Goal: Information Seeking & Learning: Check status

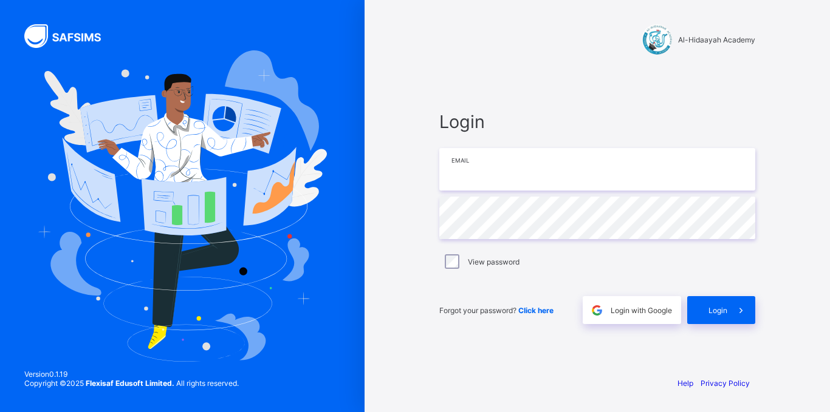
click at [514, 172] on input "email" at bounding box center [597, 169] width 316 height 43
click at [493, 169] on input "email" at bounding box center [597, 169] width 316 height 43
type input "**********"
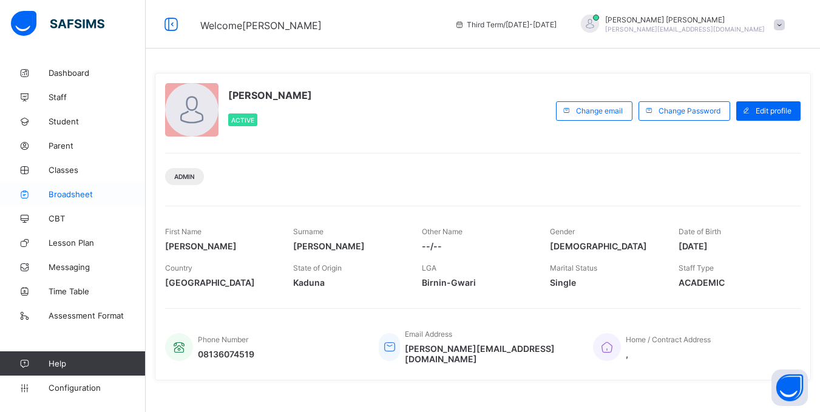
click at [66, 191] on span "Broadsheet" at bounding box center [97, 194] width 97 height 10
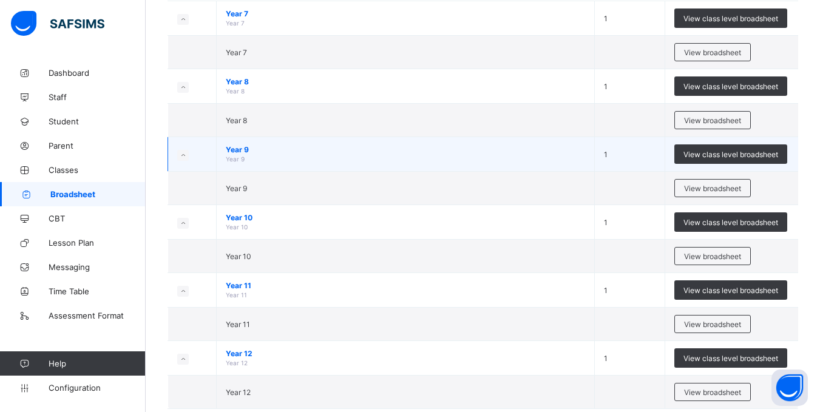
scroll to position [169, 0]
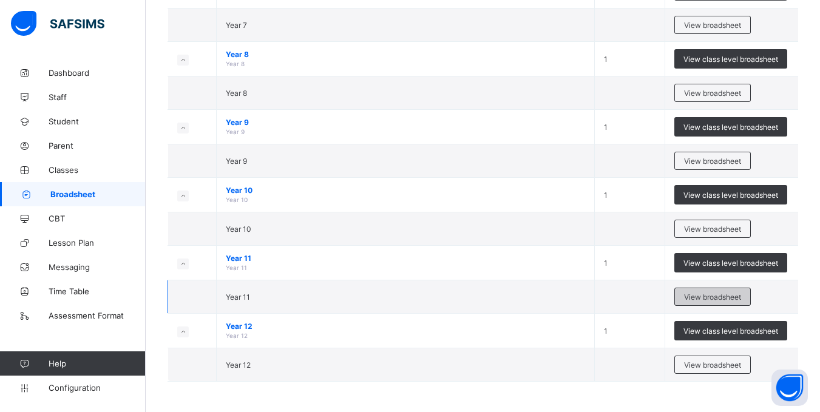
click at [698, 299] on span "View broadsheet" at bounding box center [712, 297] width 57 height 9
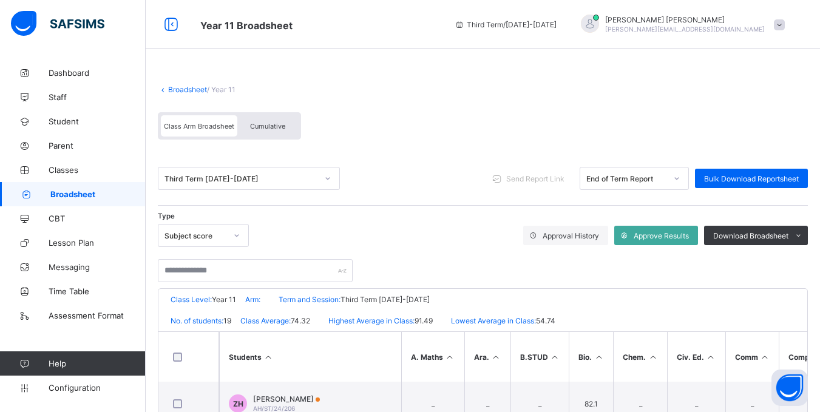
click at [194, 89] on link "Broadsheet" at bounding box center [187, 89] width 39 height 9
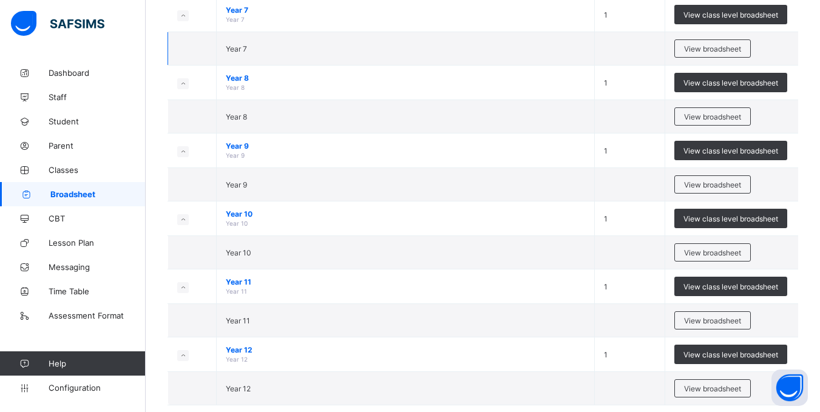
scroll to position [169, 0]
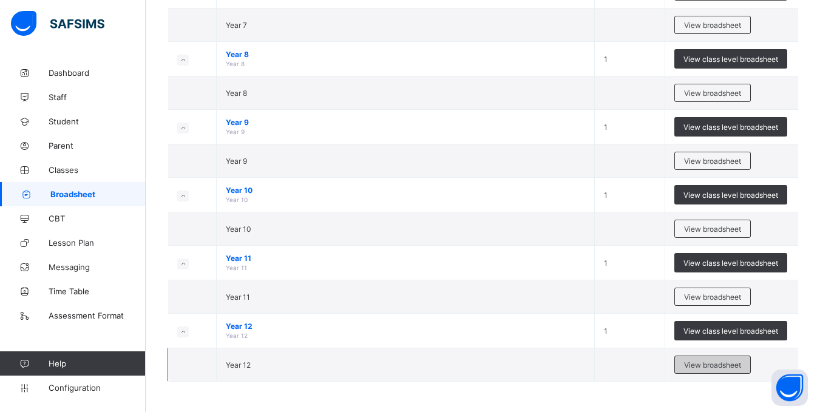
click at [709, 366] on span "View broadsheet" at bounding box center [712, 365] width 57 height 9
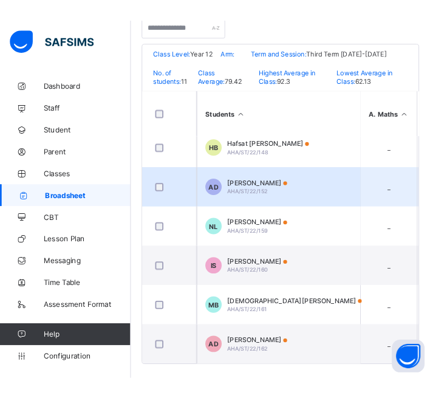
scroll to position [316, 0]
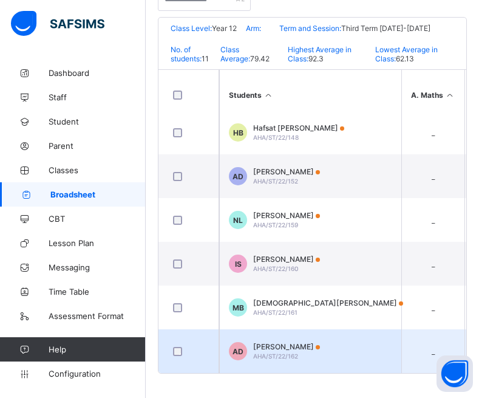
click at [270, 352] on span "AHA/ST/22/162" at bounding box center [275, 355] width 45 height 7
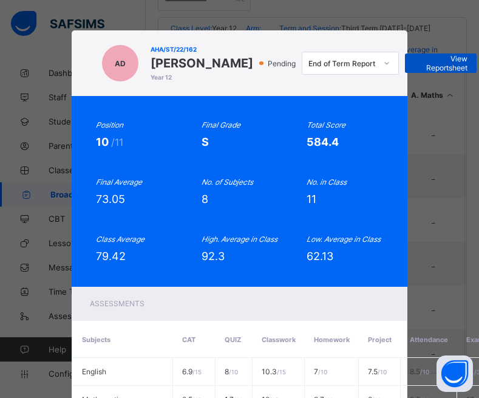
click at [414, 72] on span "View Reportsheet" at bounding box center [440, 63] width 53 height 18
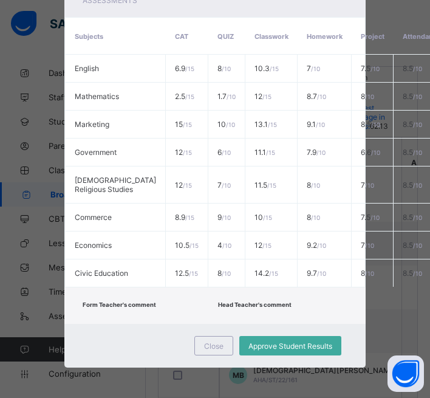
scroll to position [491, 0]
click at [215, 344] on span "Close" at bounding box center [213, 345] width 19 height 9
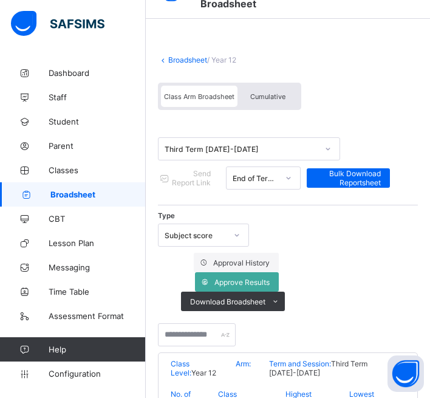
scroll to position [0, 0]
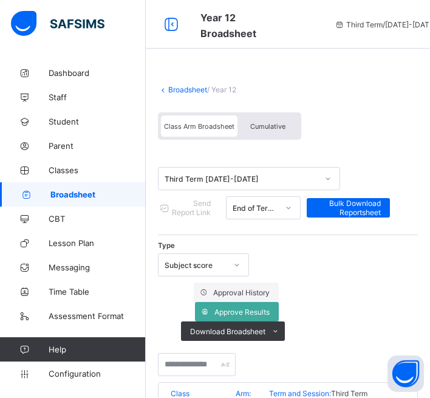
click at [227, 177] on div "Third Term 2024-2025" at bounding box center [241, 178] width 153 height 9
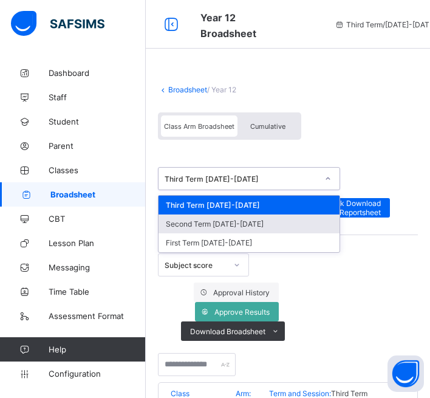
click at [214, 224] on div "Second Term 2024-2025" at bounding box center [249, 223] width 181 height 19
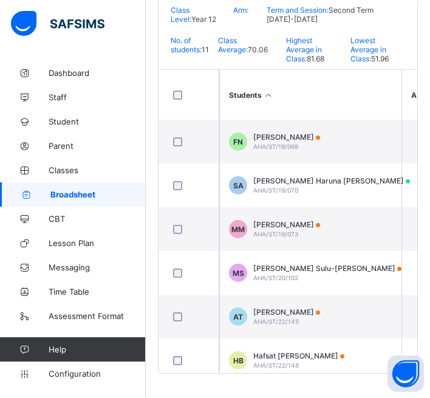
scroll to position [233, 0]
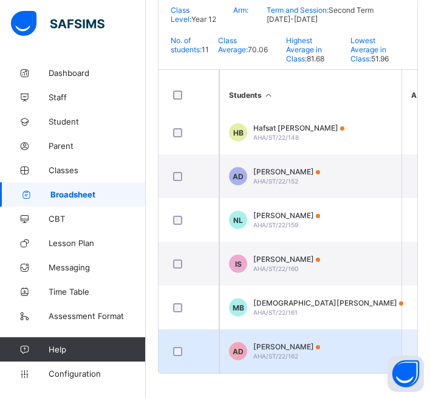
click at [262, 342] on span "Amina Sada Danmusa" at bounding box center [286, 346] width 67 height 9
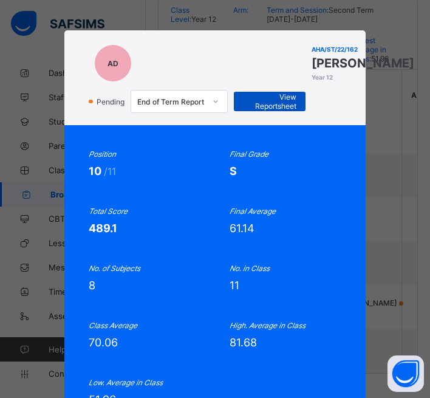
click at [279, 111] on span "View Reportsheet" at bounding box center [269, 101] width 53 height 18
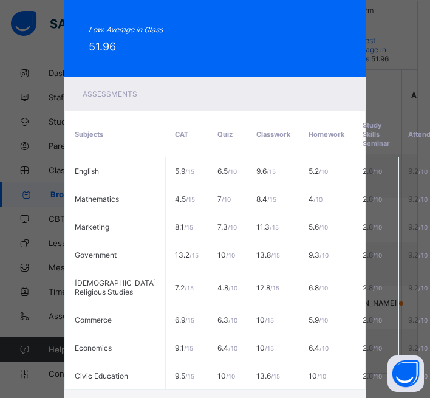
scroll to position [544, 0]
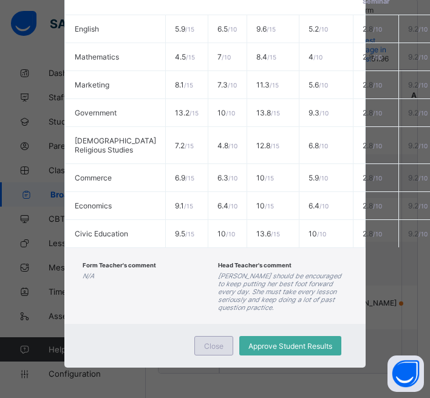
click at [220, 336] on div "Close" at bounding box center [213, 345] width 39 height 19
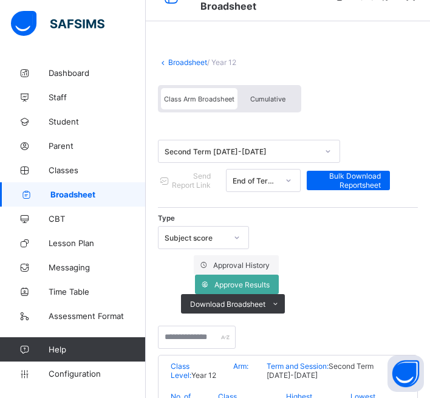
scroll to position [27, 0]
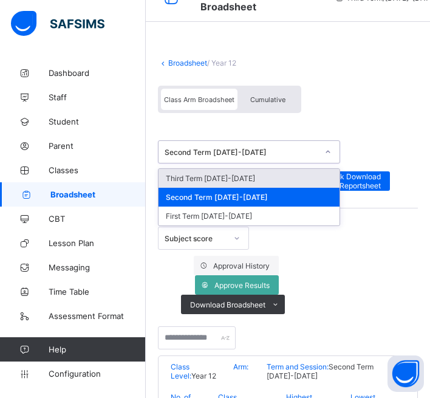
click at [236, 148] on div "Second Term 2024-2025" at bounding box center [241, 152] width 153 height 9
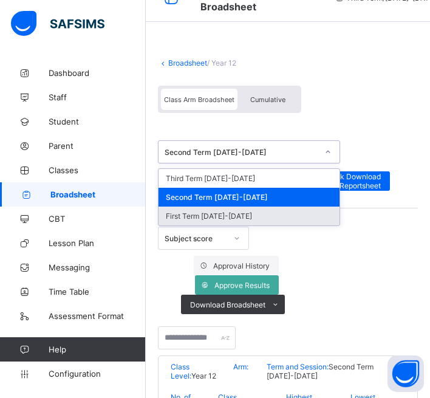
click at [206, 210] on div "First Term 2024-2025" at bounding box center [249, 215] width 181 height 19
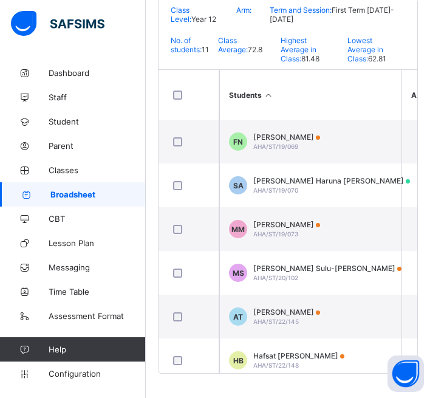
scroll to position [233, 13]
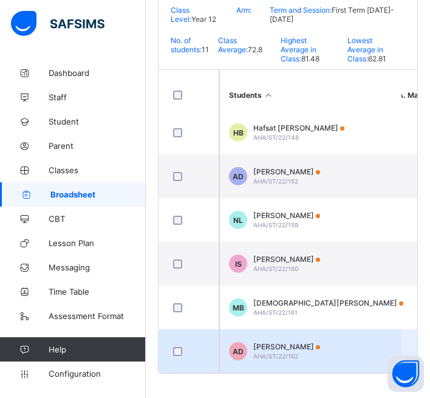
click at [273, 345] on span "Amina Sada Danmusa" at bounding box center [286, 346] width 67 height 9
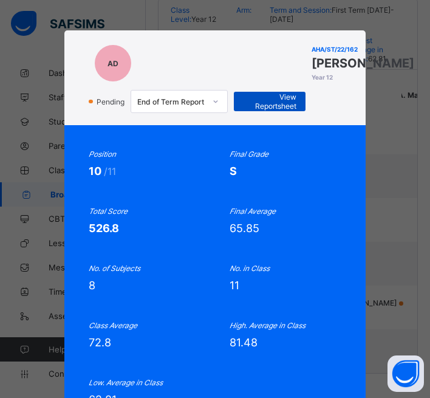
click at [261, 111] on span "View Reportsheet" at bounding box center [269, 101] width 53 height 18
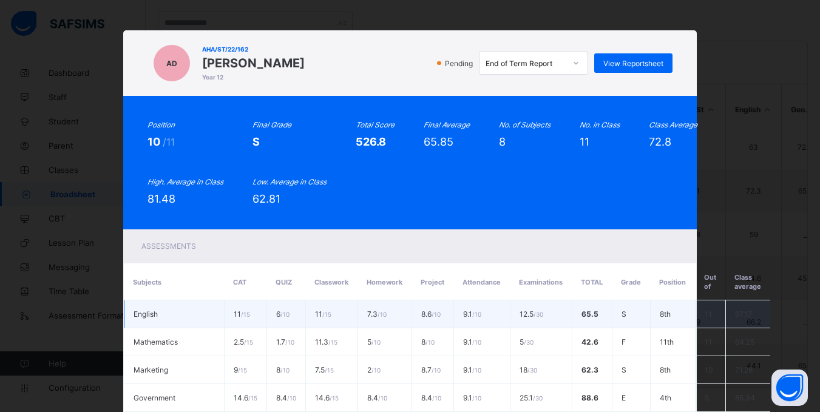
scroll to position [265, 0]
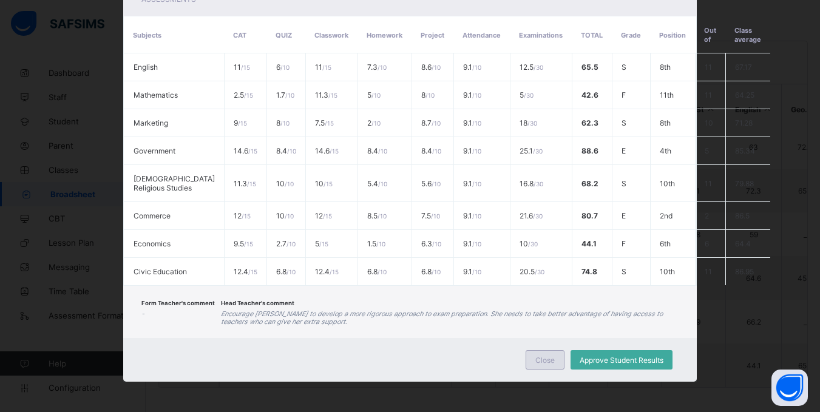
click at [547, 364] on span "Close" at bounding box center [545, 360] width 19 height 9
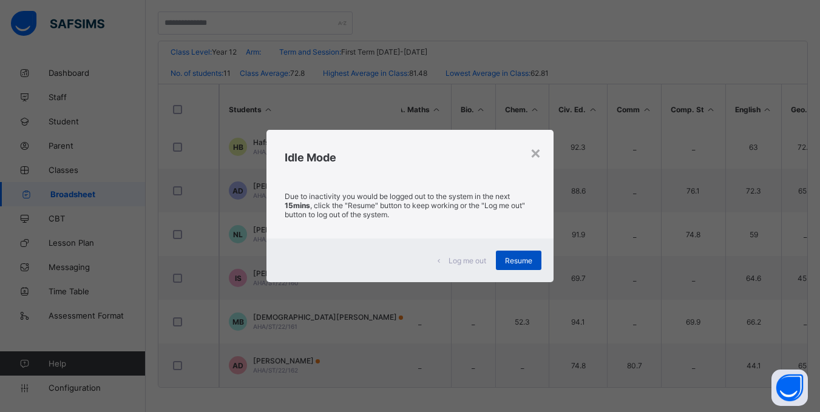
click at [516, 262] on span "Resume" at bounding box center [518, 260] width 27 height 9
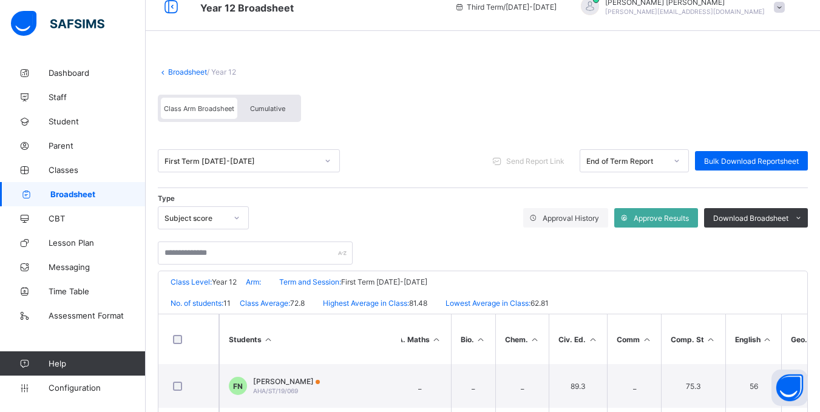
scroll to position [17, 0]
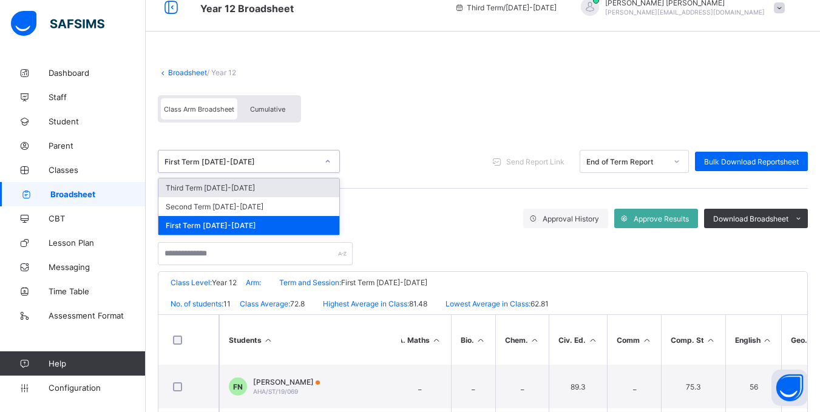
click at [326, 159] on icon at bounding box center [327, 161] width 7 height 12
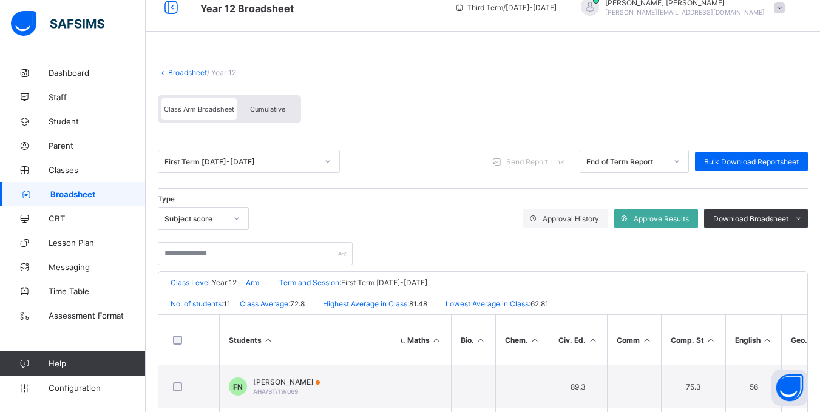
click at [377, 92] on div "Class Arm Broadsheet Cumulative" at bounding box center [483, 112] width 650 height 46
click at [66, 174] on span "Classes" at bounding box center [97, 170] width 97 height 10
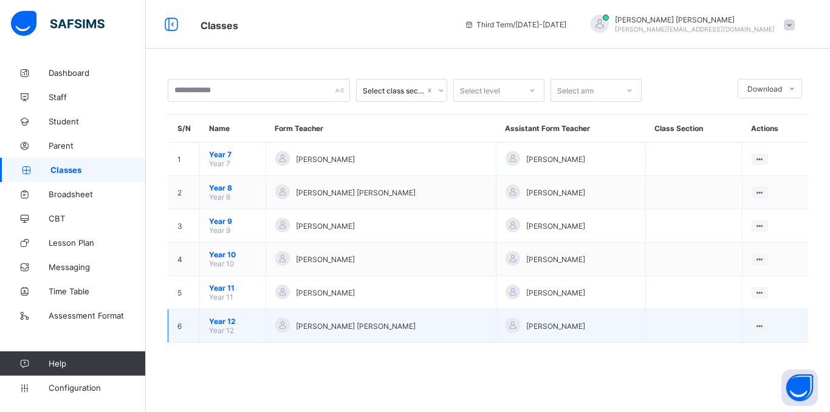
click at [223, 322] on span "Year 12" at bounding box center [232, 321] width 47 height 9
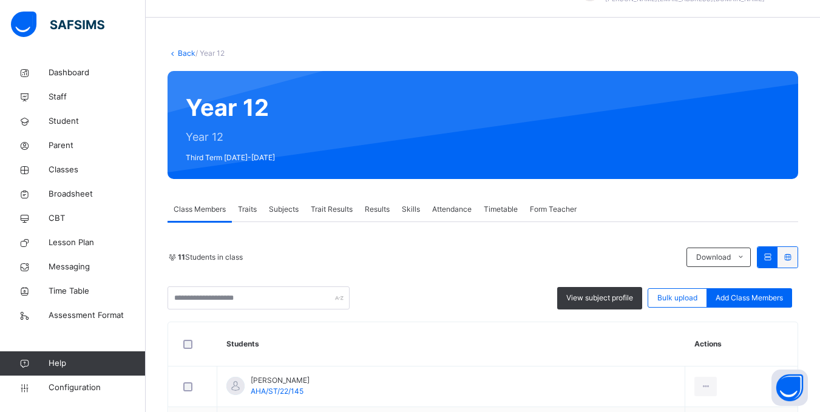
scroll to position [34, 0]
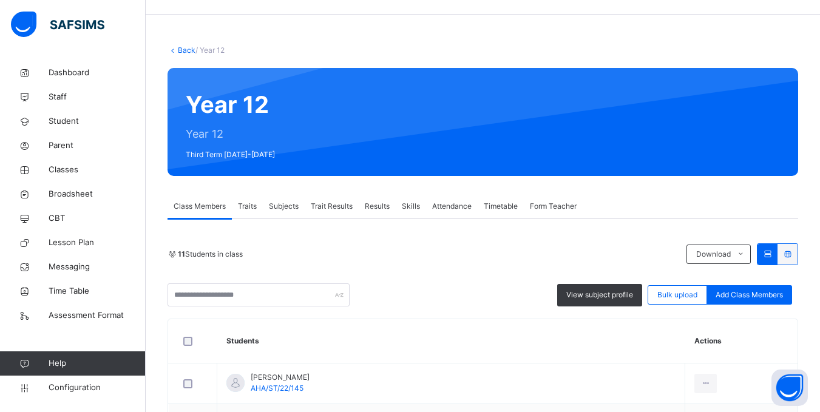
click at [387, 200] on div "Results" at bounding box center [377, 206] width 37 height 24
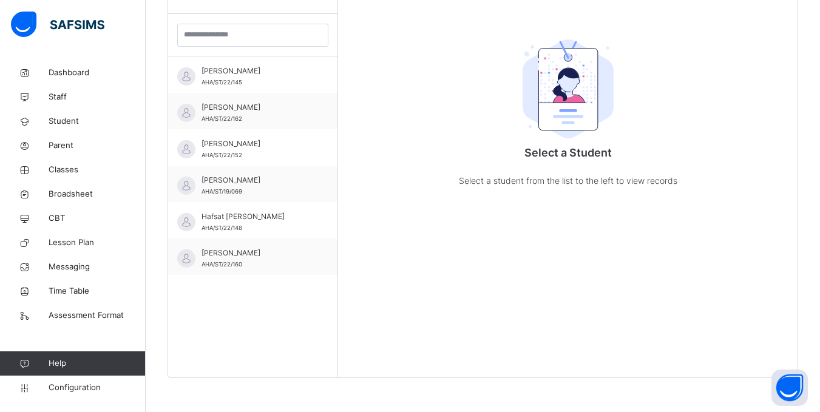
scroll to position [353, 0]
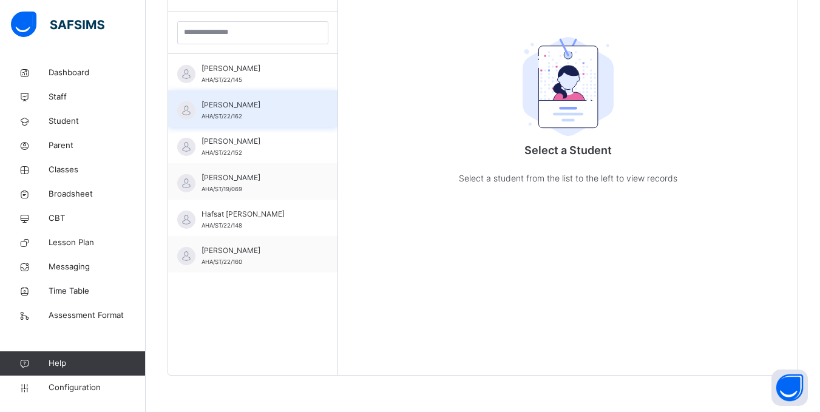
click at [255, 107] on span "Amina Sada Danmusa" at bounding box center [256, 105] width 109 height 11
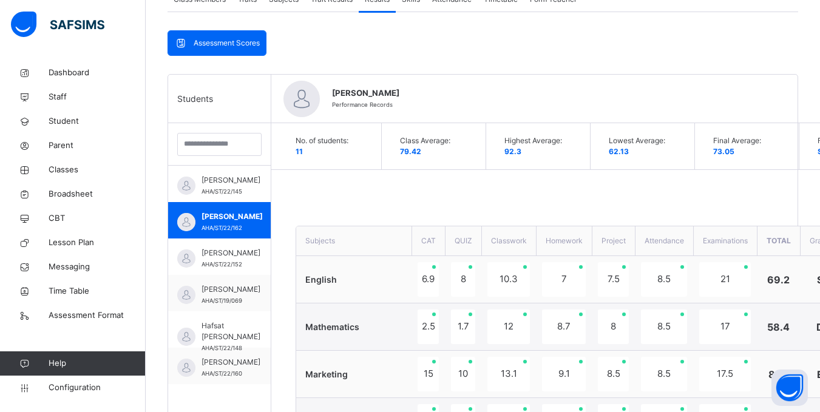
scroll to position [692, 0]
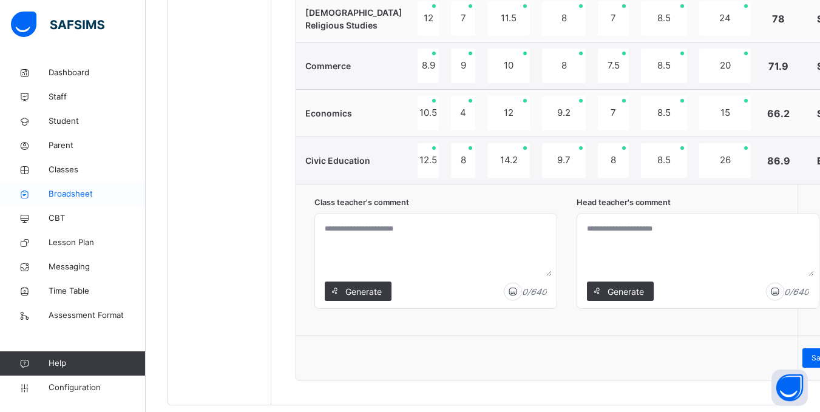
click at [75, 188] on link "Broadsheet" at bounding box center [73, 194] width 146 height 24
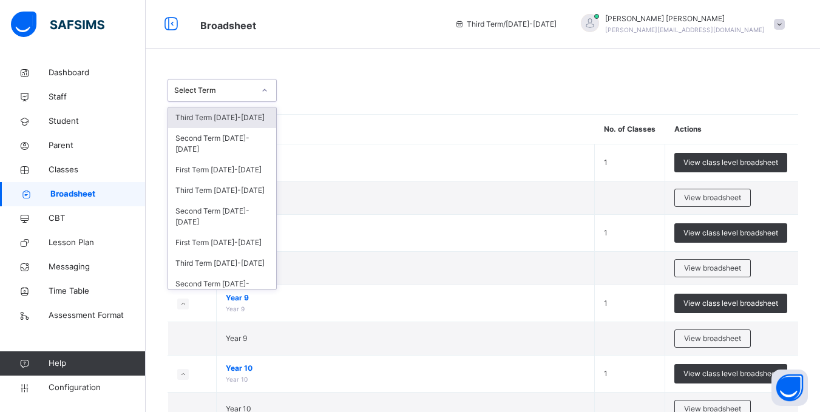
click at [263, 87] on icon at bounding box center [264, 90] width 7 height 12
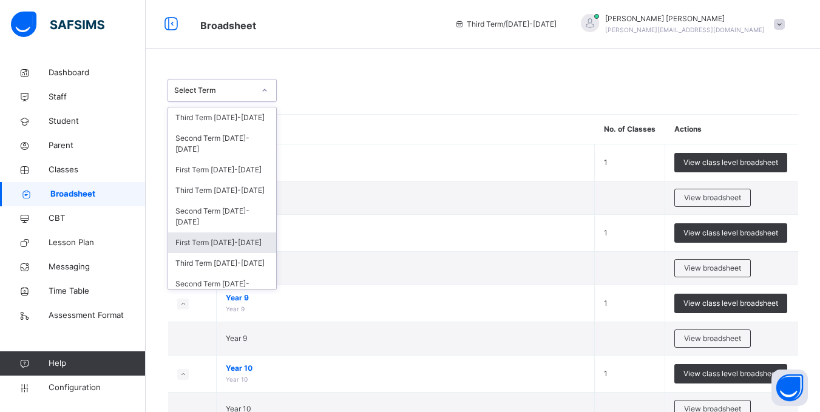
click at [234, 245] on div "First Term 2023-2024" at bounding box center [222, 243] width 108 height 21
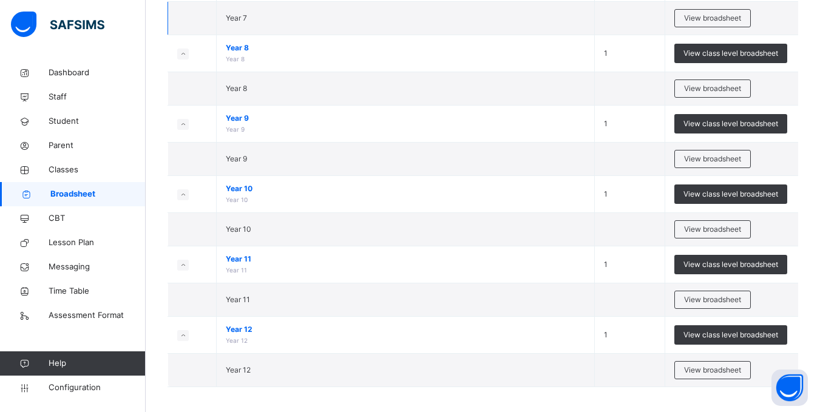
scroll to position [228, 0]
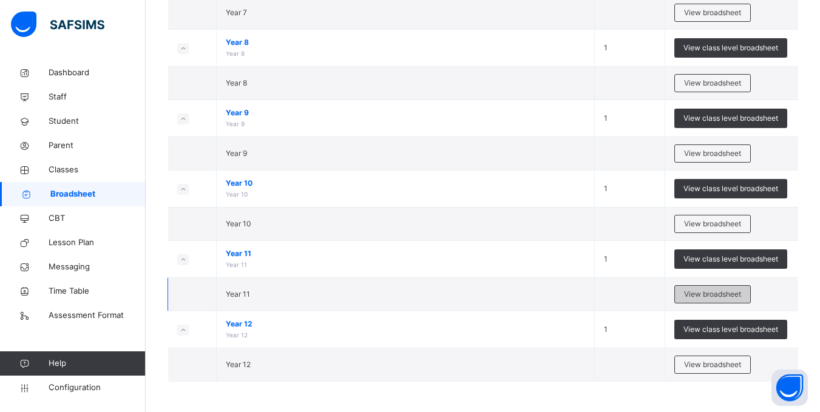
click at [700, 293] on span "View broadsheet" at bounding box center [712, 294] width 57 height 11
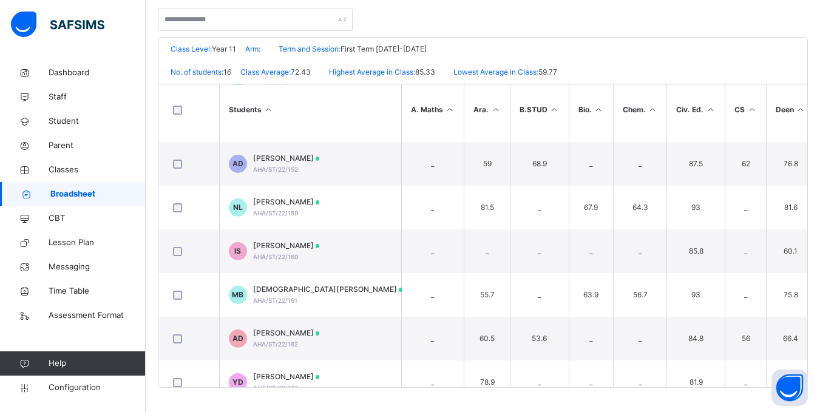
scroll to position [434, 0]
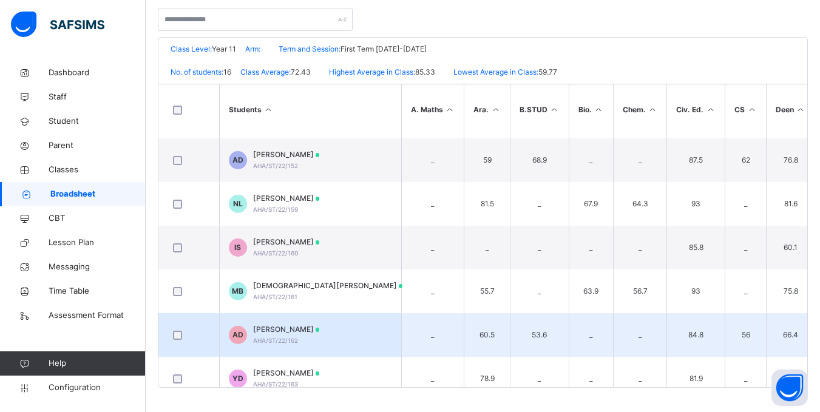
click at [320, 332] on span "Amina Sada Danmusa" at bounding box center [286, 329] width 67 height 11
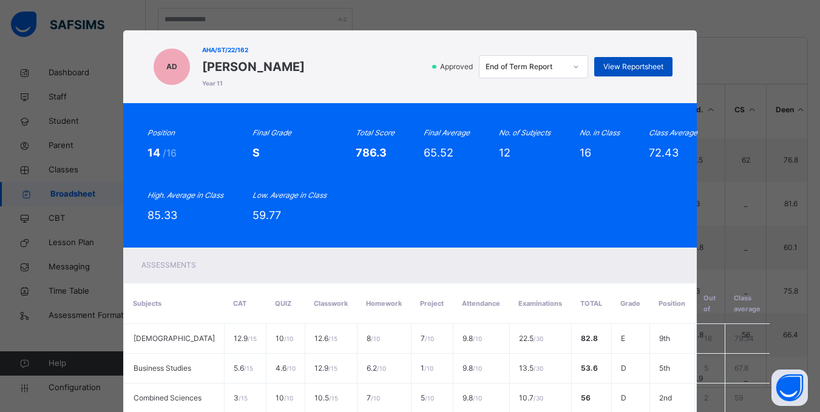
click at [632, 67] on span "View Reportsheet" at bounding box center [634, 66] width 60 height 11
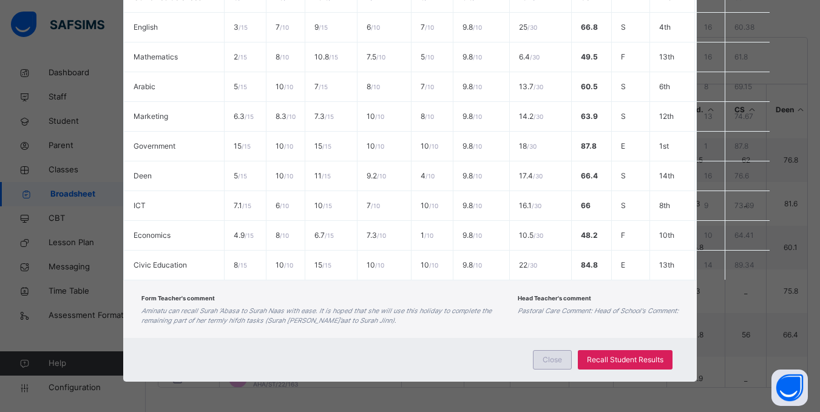
click at [564, 366] on div "Close" at bounding box center [552, 359] width 39 height 19
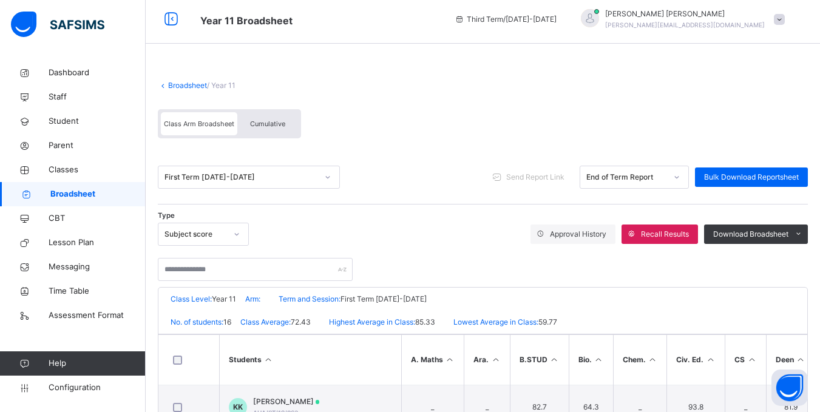
scroll to position [0, 0]
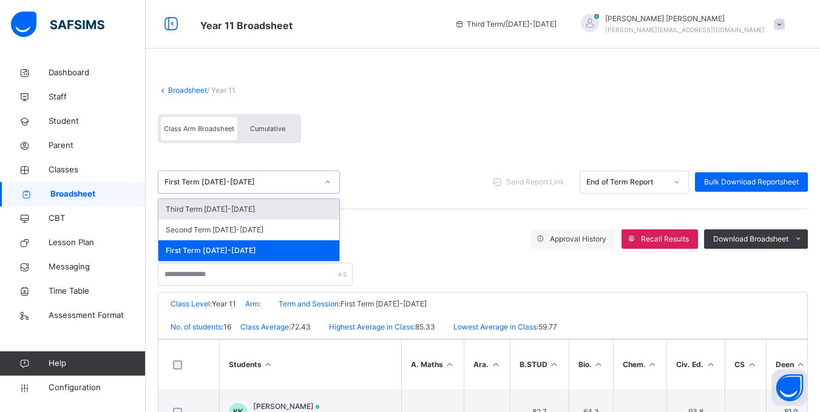
click at [293, 177] on div "First Term 2023-2024" at bounding box center [241, 182] width 153 height 11
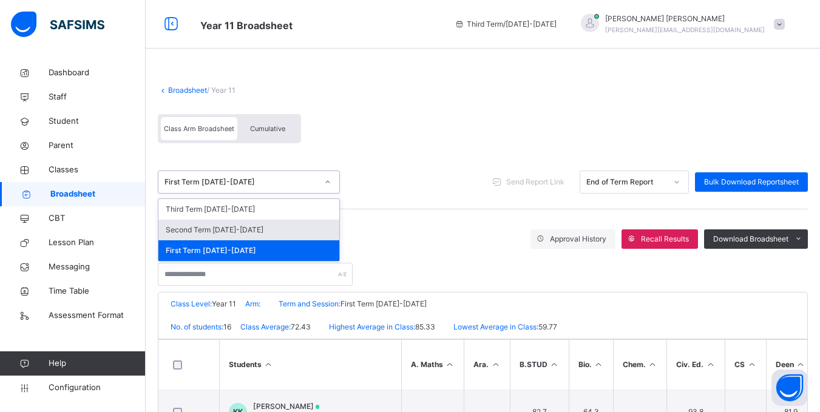
click at [270, 236] on div "Second Term 2023-2024" at bounding box center [249, 230] width 181 height 21
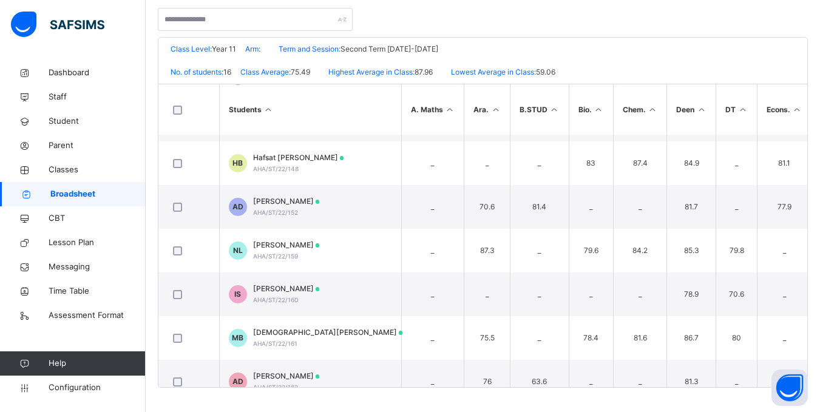
scroll to position [452, 0]
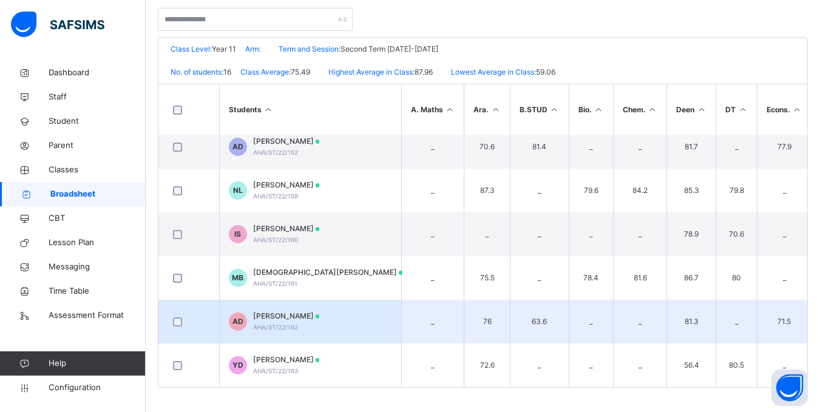
click at [320, 315] on span "Amina Sada Danmusa" at bounding box center [286, 316] width 67 height 11
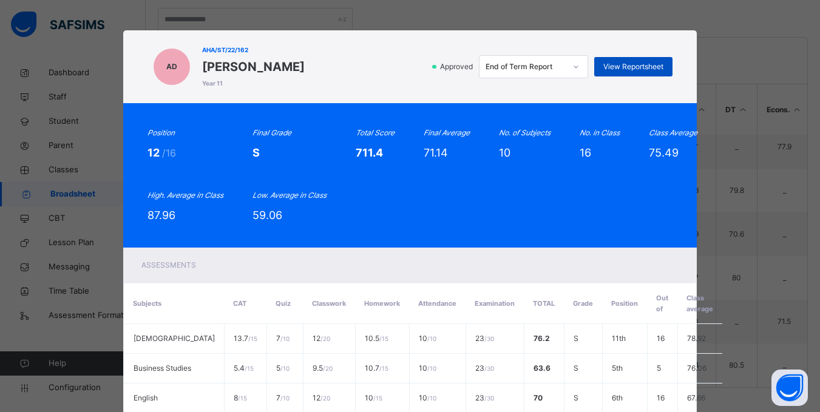
click at [644, 70] on span "View Reportsheet" at bounding box center [634, 66] width 60 height 11
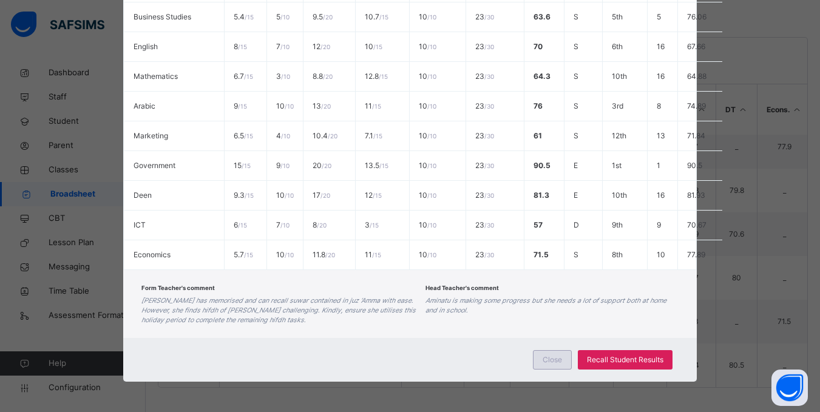
click at [553, 357] on span "Close" at bounding box center [552, 360] width 19 height 11
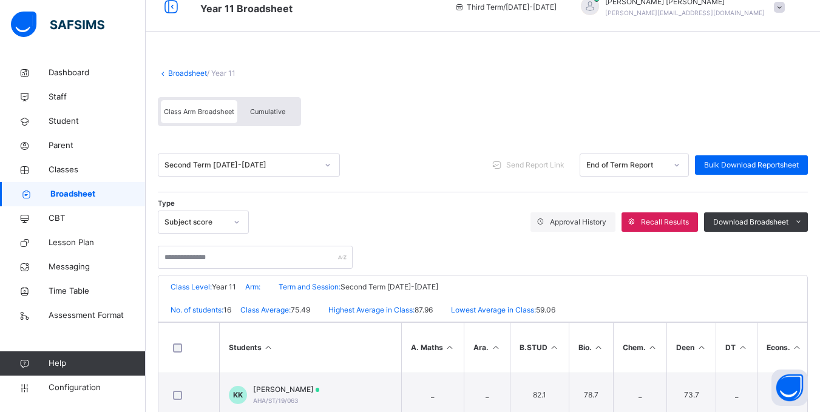
scroll to position [0, 0]
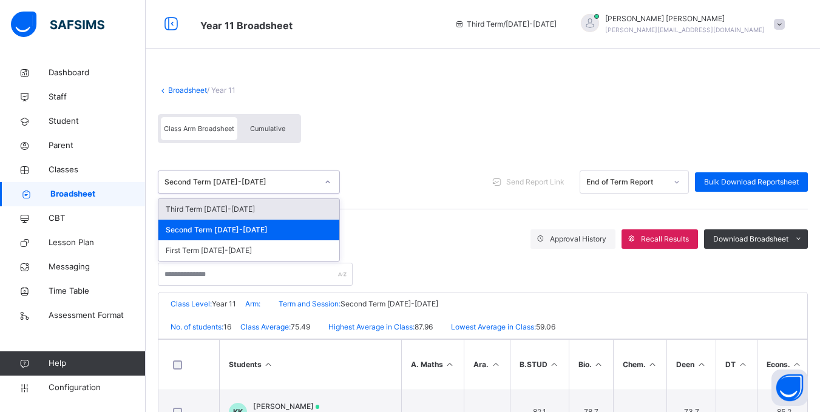
click at [260, 177] on div "Second Term 2023-2024" at bounding box center [241, 182] width 153 height 11
click at [245, 206] on div "Third Term 2023-2024" at bounding box center [249, 209] width 181 height 21
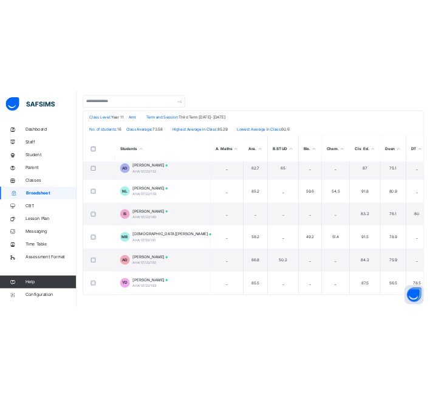
scroll to position [452, 0]
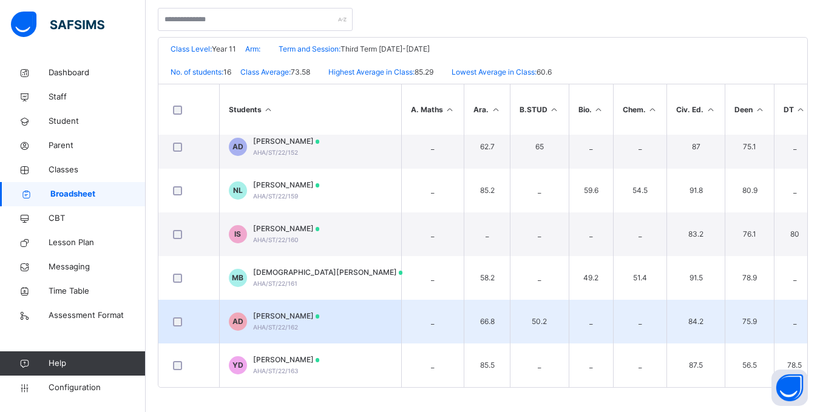
click at [309, 312] on span "Amina Sada Danmusa" at bounding box center [286, 316] width 67 height 11
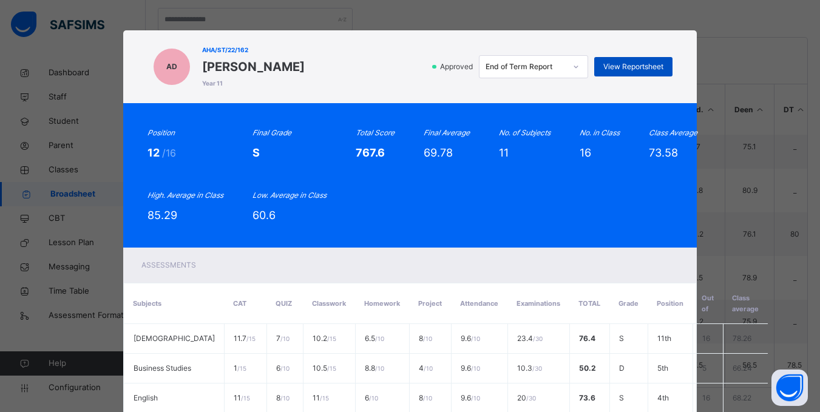
click at [633, 66] on span "View Reportsheet" at bounding box center [634, 66] width 60 height 11
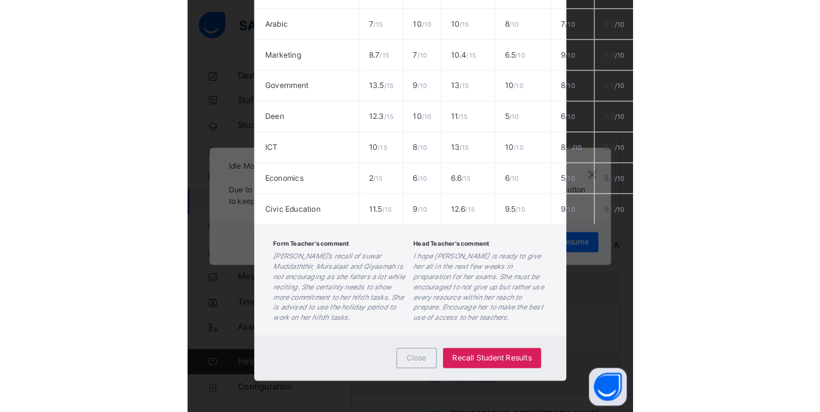
scroll to position [678, 0]
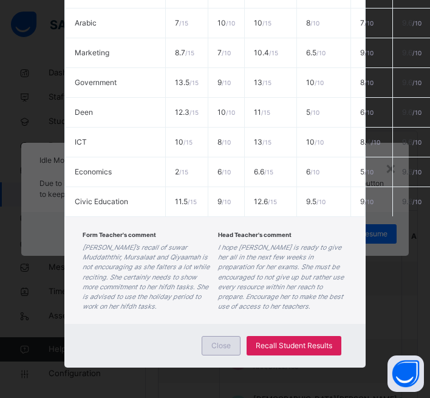
click at [216, 351] on span "Close" at bounding box center [220, 345] width 19 height 11
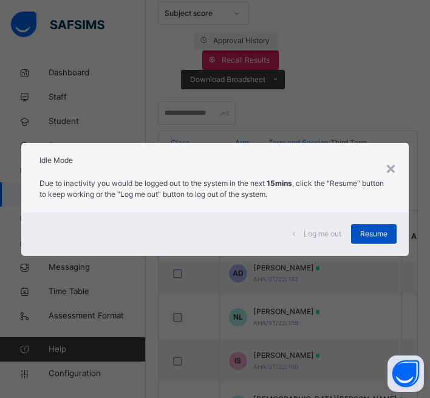
click at [372, 234] on span "Resume" at bounding box center [373, 233] width 27 height 11
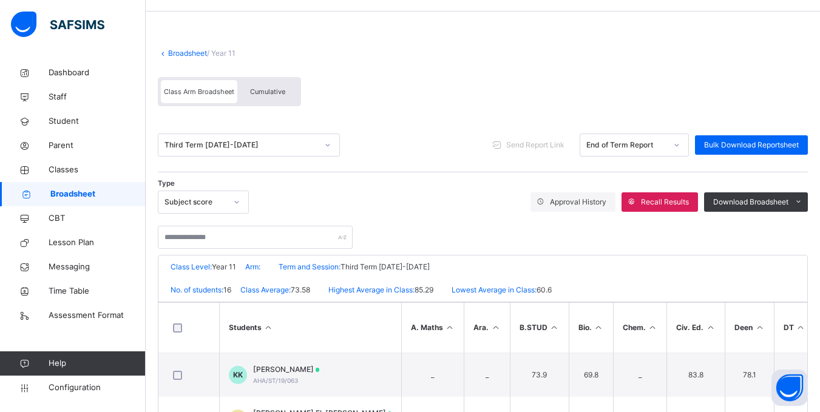
scroll to position [0, 0]
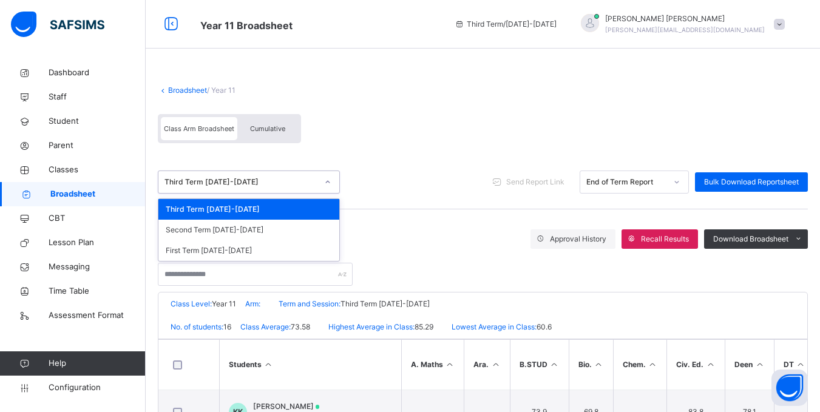
click at [287, 179] on div "Third Term 2023-2024" at bounding box center [241, 182] width 153 height 11
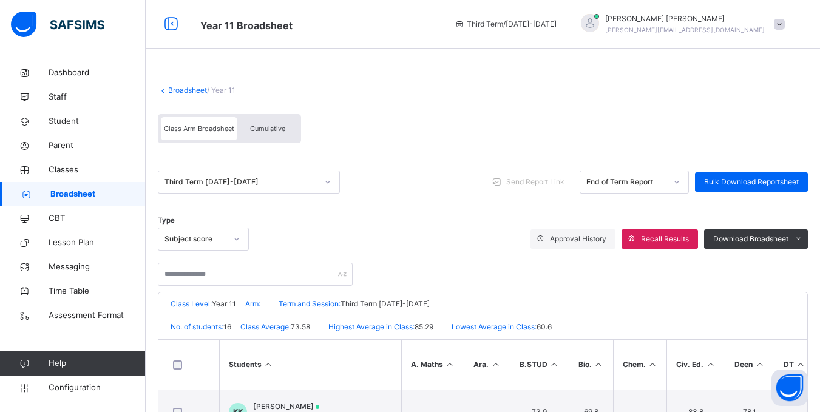
click at [192, 89] on link "Broadsheet" at bounding box center [187, 90] width 39 height 9
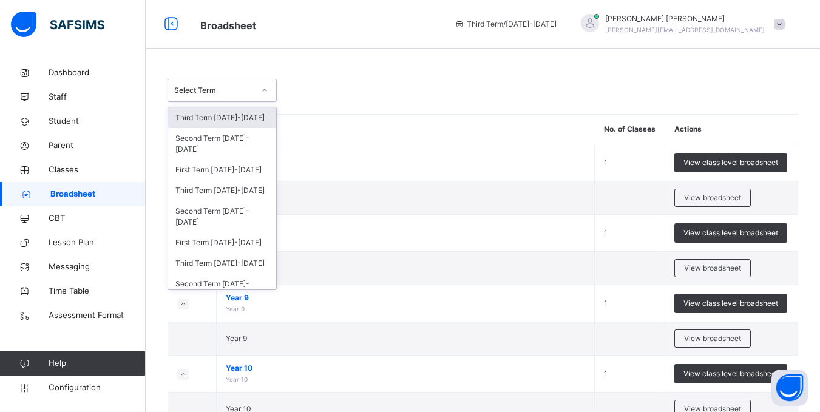
click at [223, 88] on div "Select Term" at bounding box center [214, 90] width 80 height 11
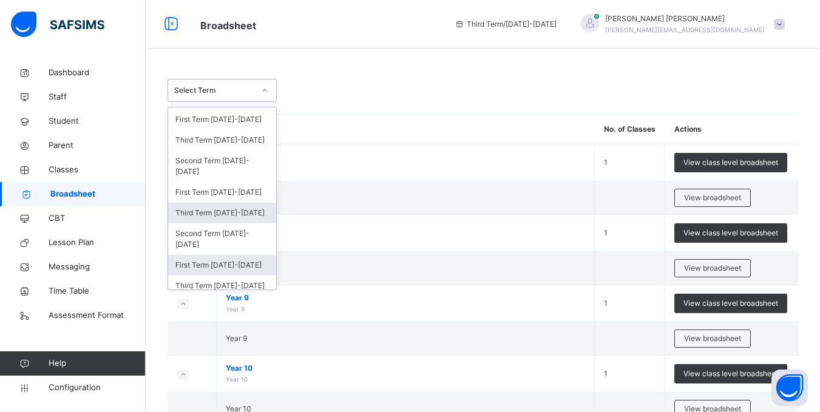
scroll to position [52, 0]
click at [219, 266] on div "First Term 2022-2023" at bounding box center [222, 263] width 108 height 21
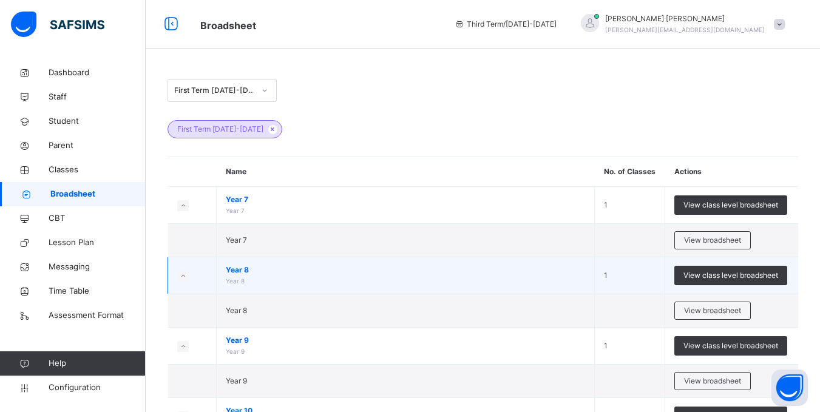
scroll to position [157, 0]
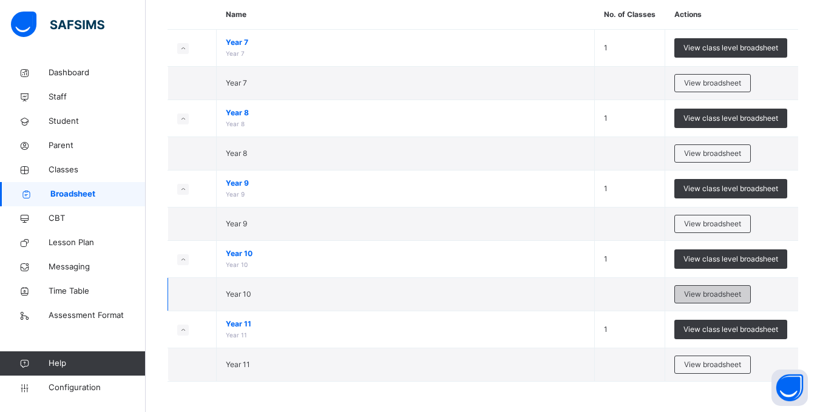
click at [700, 292] on span "View broadsheet" at bounding box center [712, 294] width 57 height 11
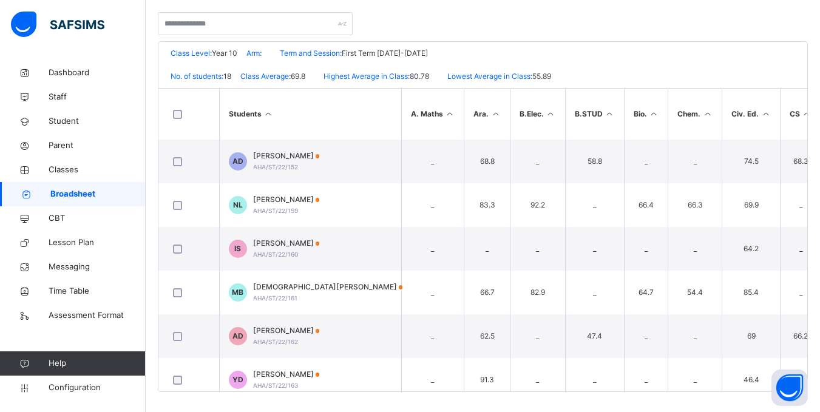
scroll to position [527, 0]
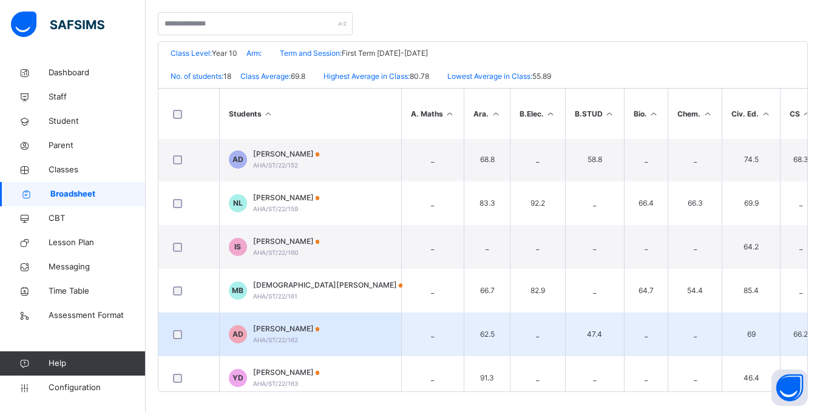
click at [315, 347] on td "AD Amina Sada Danmusa AHA/ST/22/162" at bounding box center [310, 335] width 182 height 44
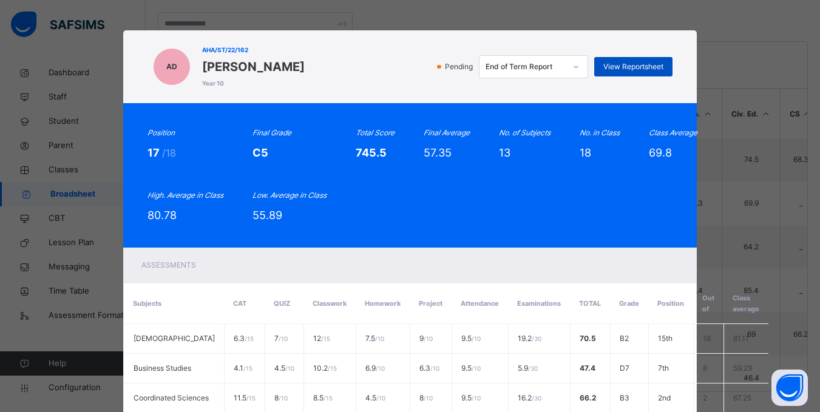
click at [633, 63] on span "View Reportsheet" at bounding box center [634, 66] width 60 height 11
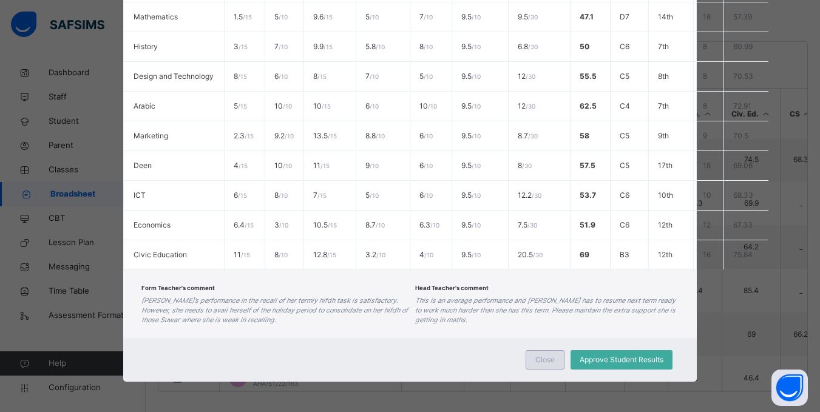
click at [537, 362] on span "Close" at bounding box center [545, 360] width 19 height 11
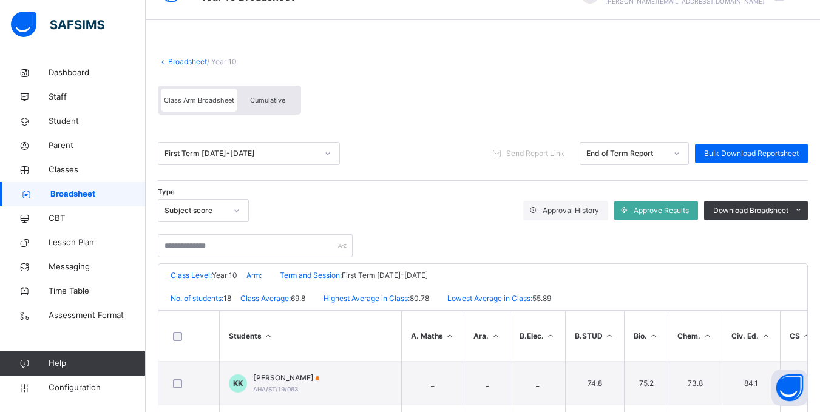
scroll to position [27, 0]
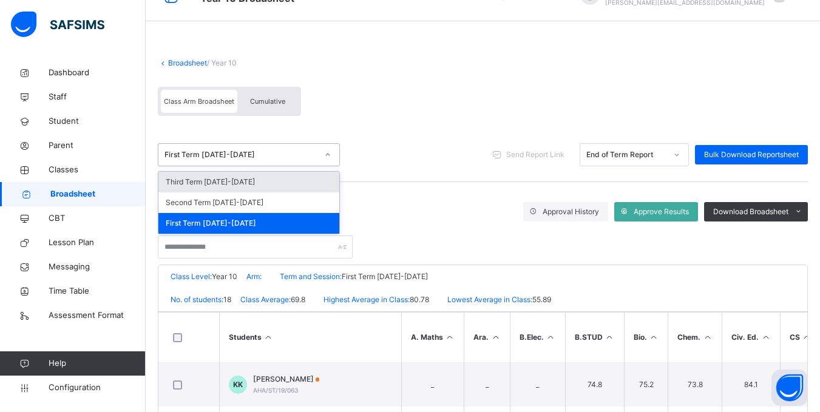
click at [287, 157] on div "First Term 2022-2023" at bounding box center [241, 154] width 153 height 11
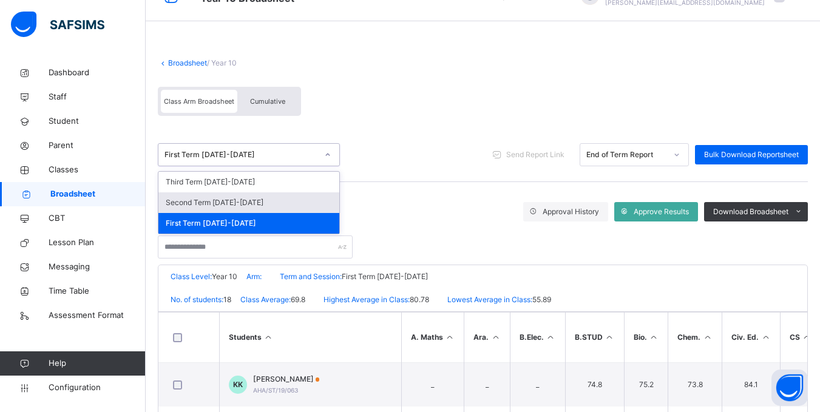
click at [276, 200] on div "Second Term 2022-2023" at bounding box center [249, 203] width 181 height 21
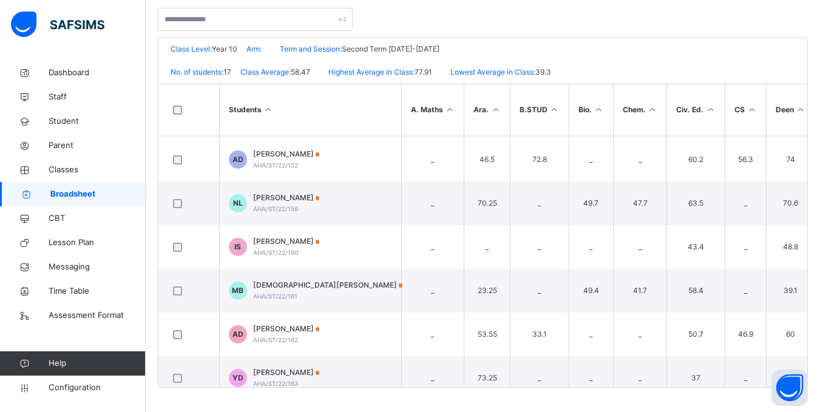
scroll to position [496, 0]
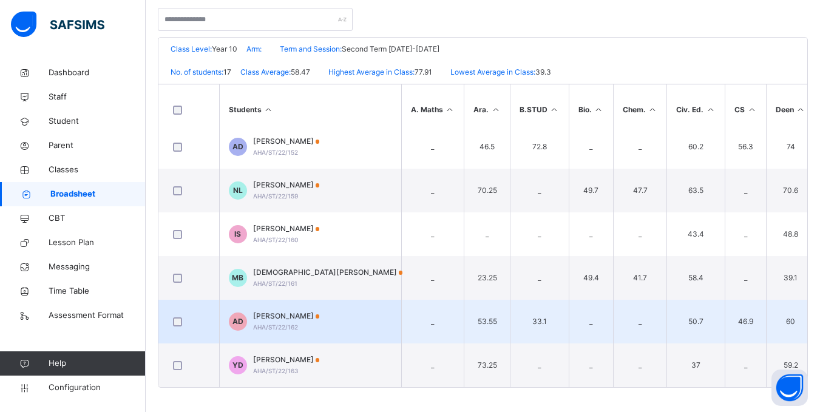
click at [305, 303] on td "AD Amina Sada Danmusa AHA/ST/22/162" at bounding box center [310, 322] width 182 height 44
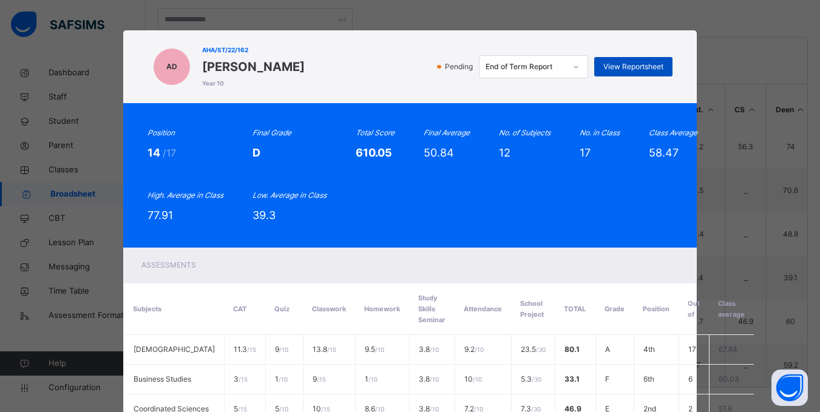
click at [639, 69] on span "View Reportsheet" at bounding box center [634, 66] width 60 height 11
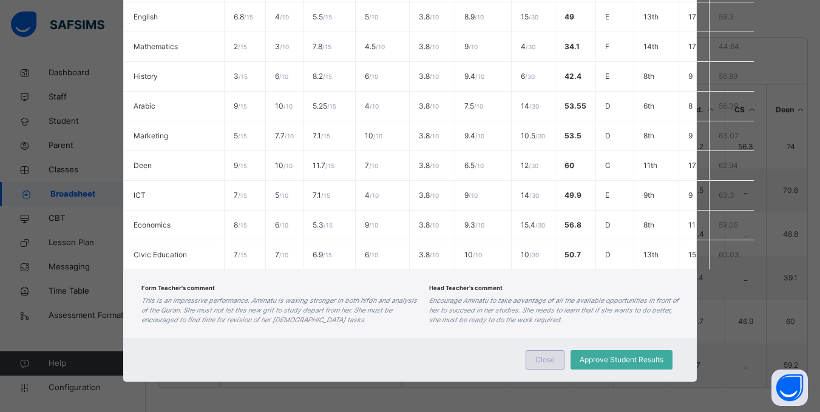
click at [536, 360] on span "Close" at bounding box center [545, 360] width 19 height 11
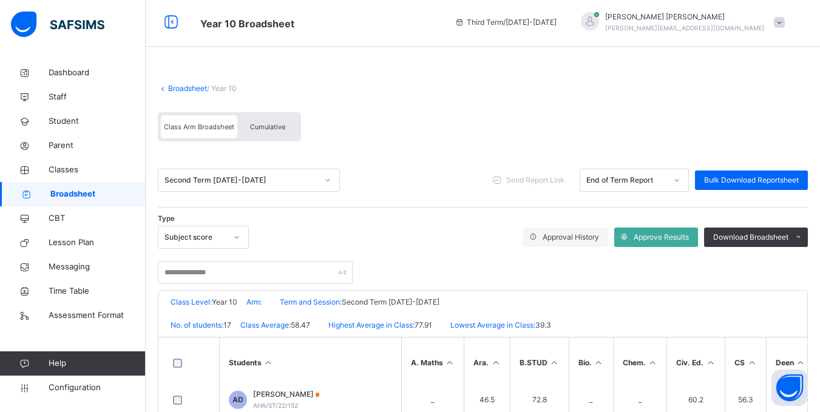
scroll to position [0, 0]
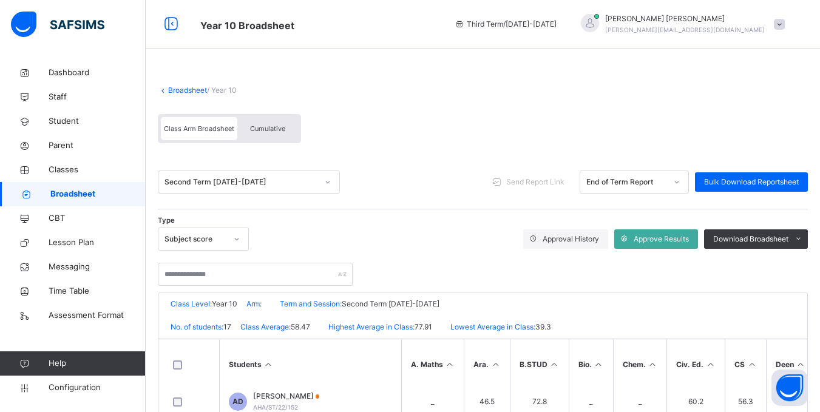
click at [305, 170] on div "Second Term 2022-2023 Send Report Link End of Term Report Bulk Download Reports…" at bounding box center [483, 182] width 650 height 54
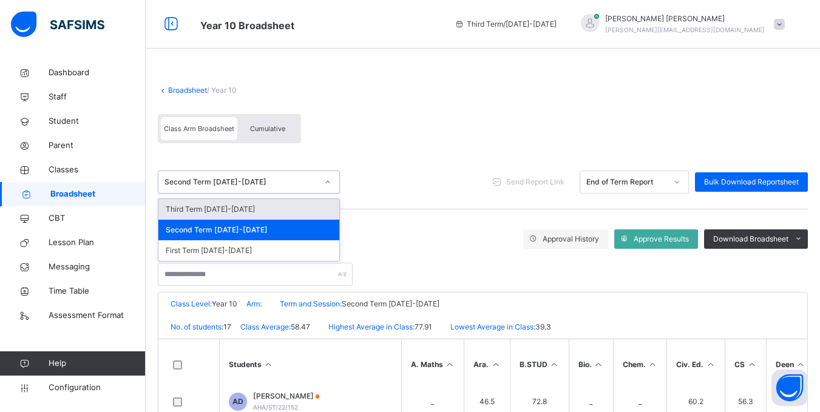
click at [307, 182] on div "Second Term 2022-2023" at bounding box center [241, 182] width 153 height 11
click at [262, 211] on div "Third Term 2022-2023" at bounding box center [249, 209] width 181 height 21
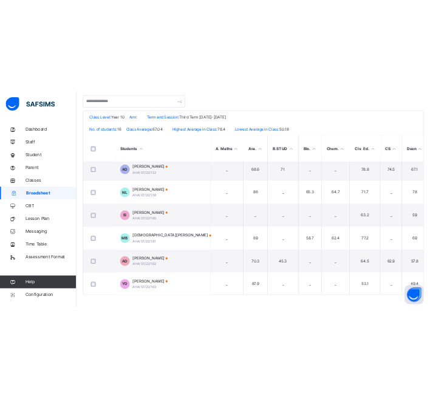
scroll to position [452, 0]
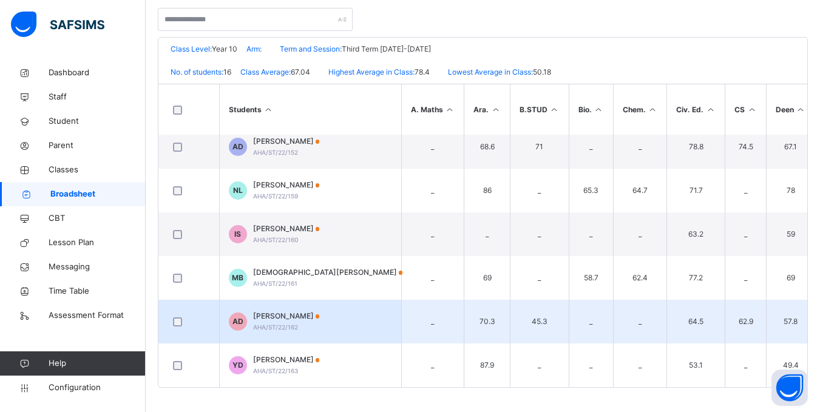
click at [343, 316] on td "AD Amina Sada Danmusa AHA/ST/22/162" at bounding box center [310, 322] width 182 height 44
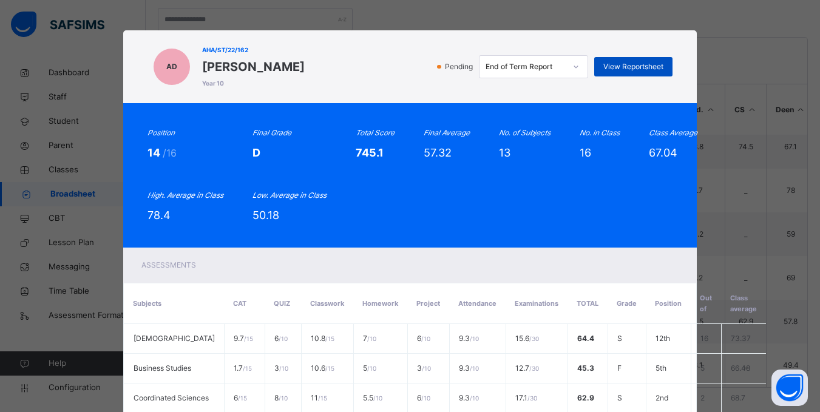
click at [627, 60] on div "View Reportsheet" at bounding box center [634, 66] width 78 height 19
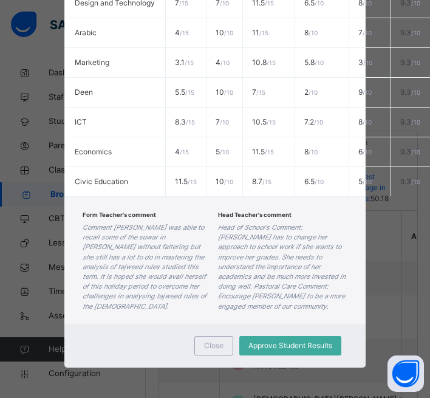
scroll to position [811, 0]
click at [208, 340] on span "Close" at bounding box center [213, 345] width 19 height 11
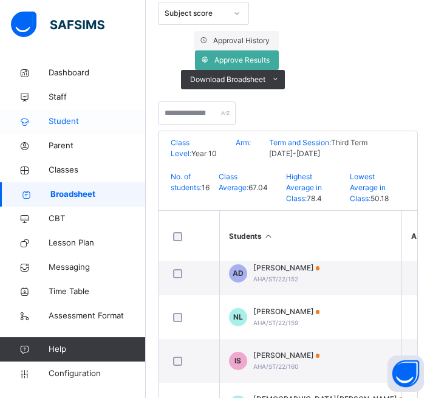
click at [67, 115] on span "Student" at bounding box center [97, 121] width 97 height 12
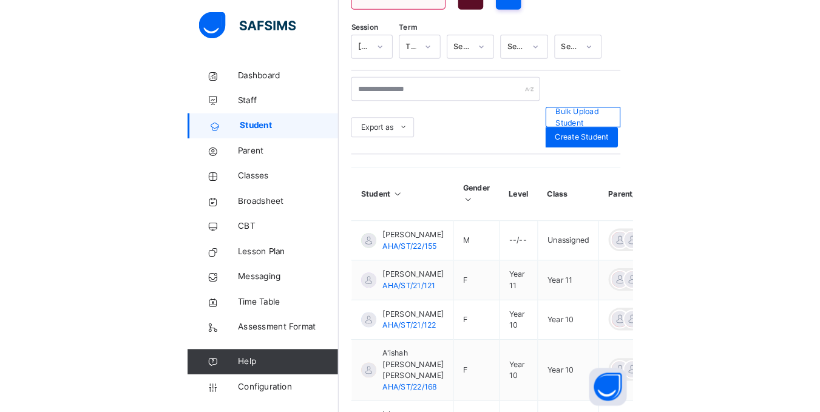
scroll to position [255, 0]
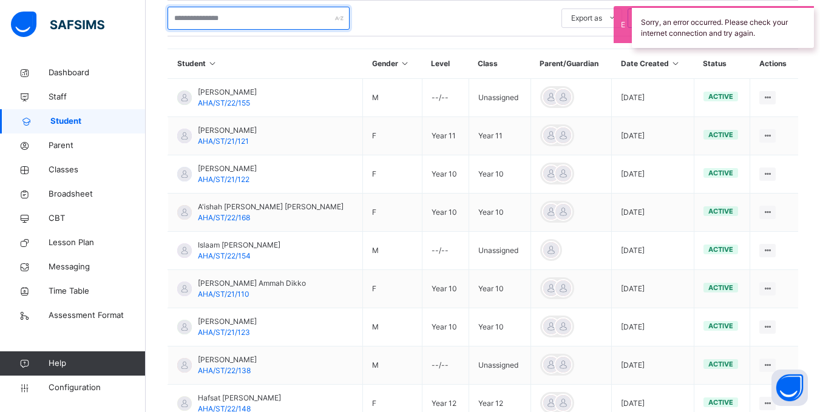
click at [240, 20] on input "text" at bounding box center [259, 18] width 182 height 23
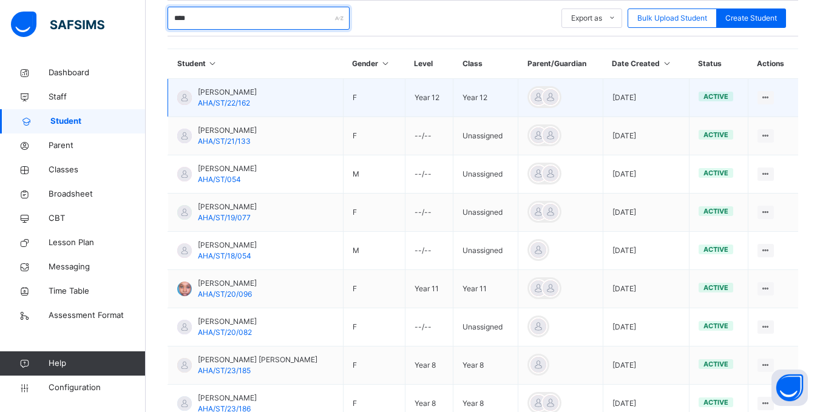
type input "****"
click at [231, 95] on span "Amina Sada Danmusa" at bounding box center [227, 92] width 59 height 11
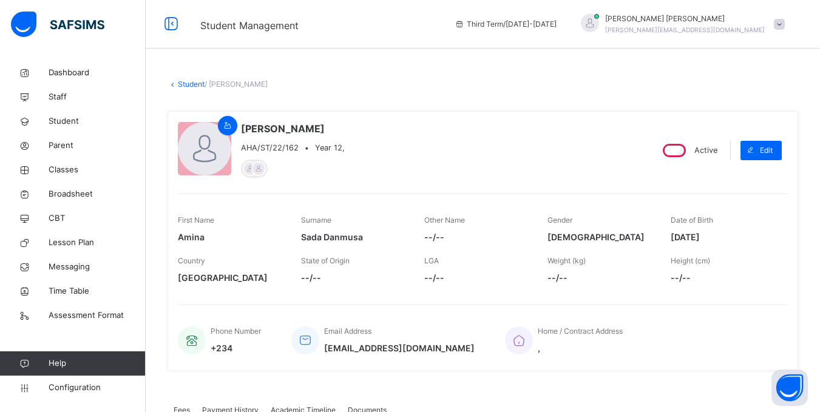
click at [196, 80] on link "Student" at bounding box center [191, 84] width 27 height 9
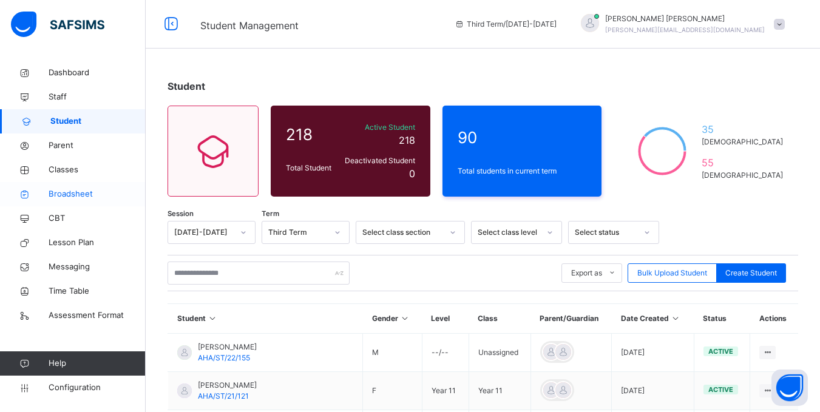
click at [81, 188] on link "Broadsheet" at bounding box center [73, 194] width 146 height 24
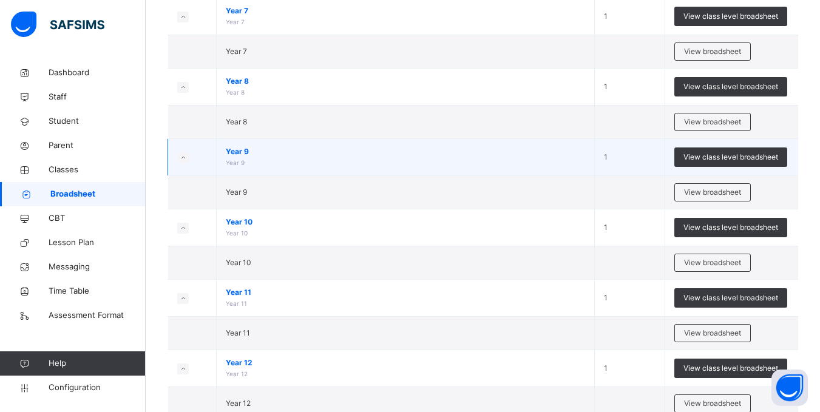
scroll to position [185, 0]
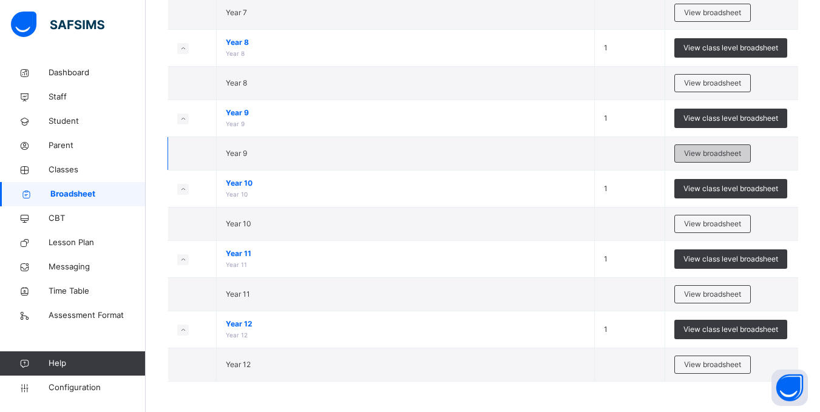
click at [728, 153] on span "View broadsheet" at bounding box center [712, 153] width 57 height 11
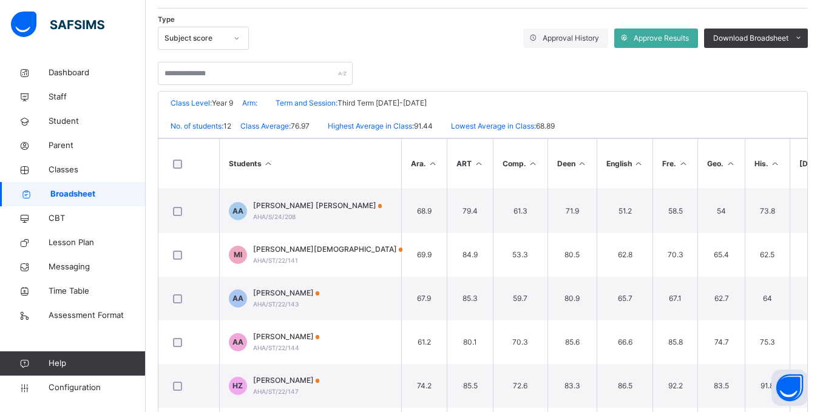
scroll to position [255, 0]
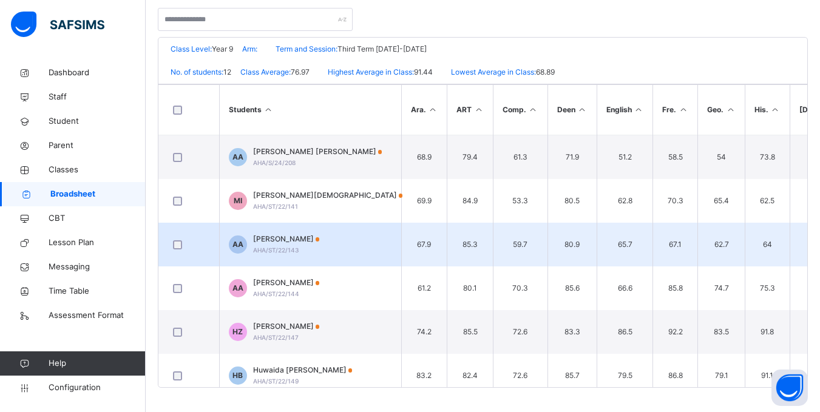
click at [310, 245] on div "Abubakar Sallau Aba-Hurayrata AHA/ST/22/143" at bounding box center [286, 245] width 67 height 22
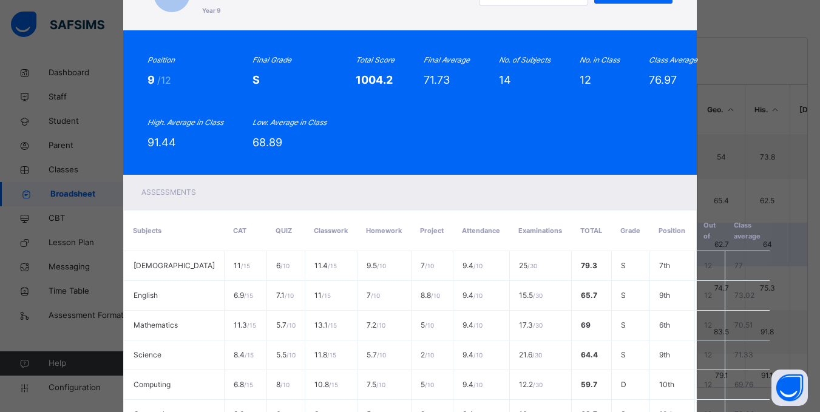
scroll to position [0, 0]
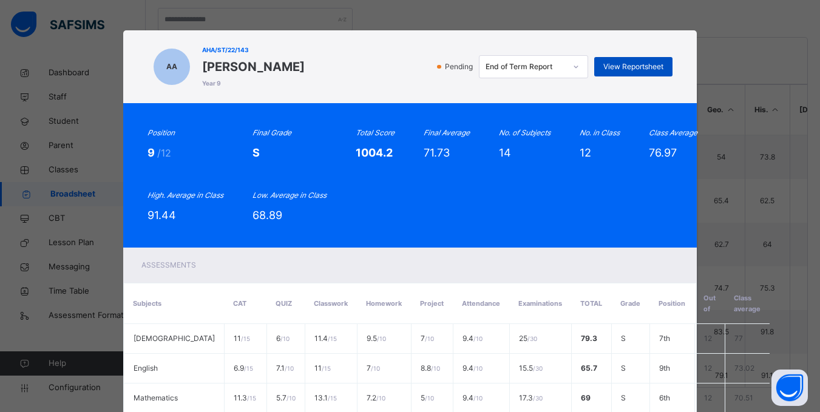
click at [641, 70] on span "View Reportsheet" at bounding box center [634, 66] width 60 height 11
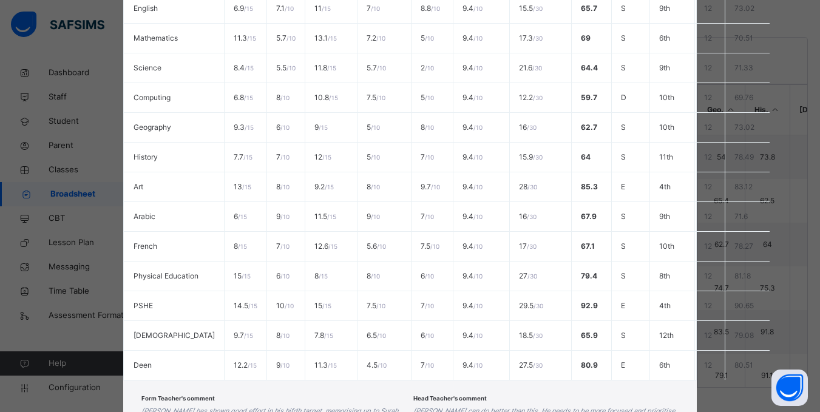
scroll to position [482, 0]
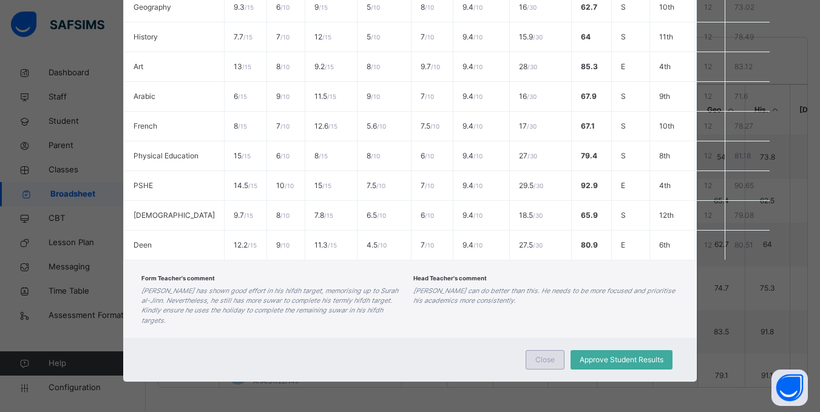
click at [529, 363] on div "Close" at bounding box center [545, 359] width 39 height 19
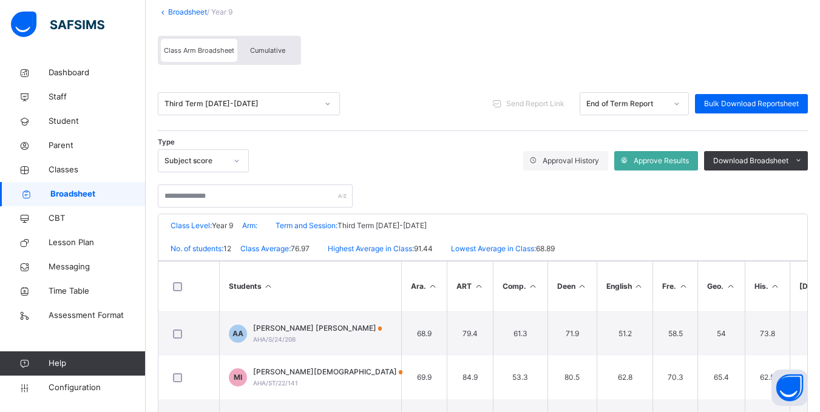
scroll to position [78, 0]
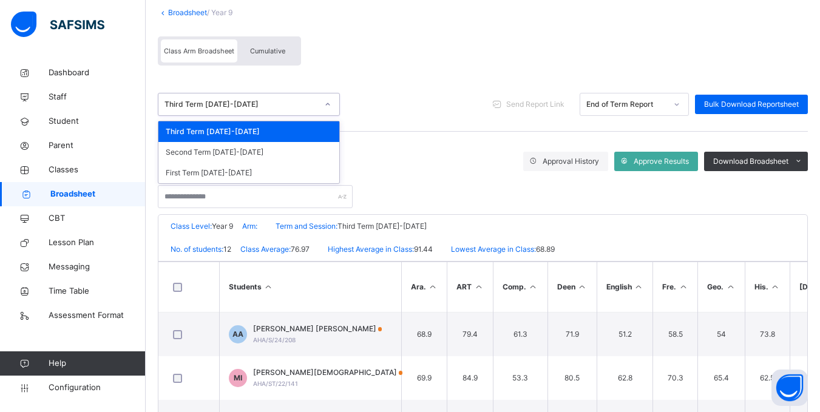
click at [288, 115] on div "Third Term 2024-2025" at bounding box center [249, 104] width 182 height 23
click at [261, 157] on div "Second Term 2024-2025" at bounding box center [249, 152] width 181 height 21
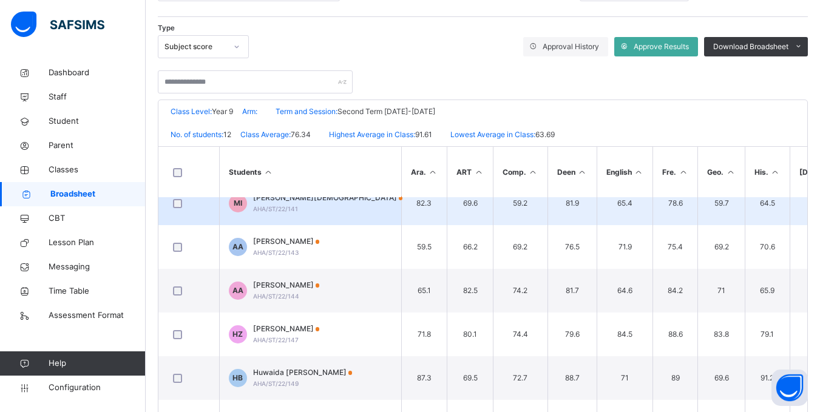
scroll to position [104, 0]
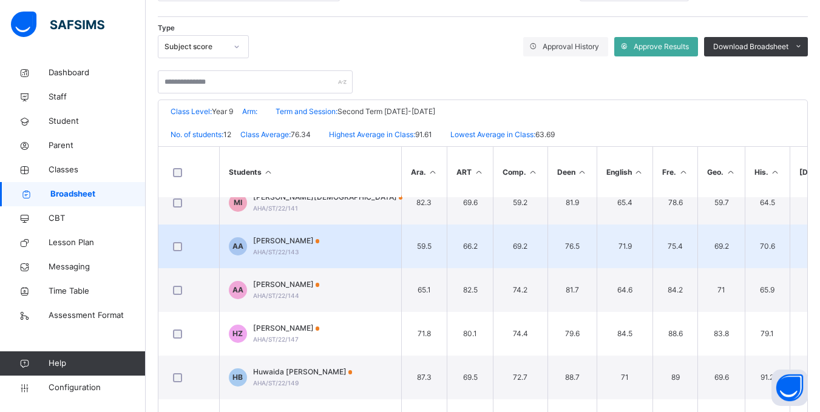
click at [312, 251] on div "Abubakar Sallau Aba-Hurayrata AHA/ST/22/143" at bounding box center [286, 247] width 67 height 22
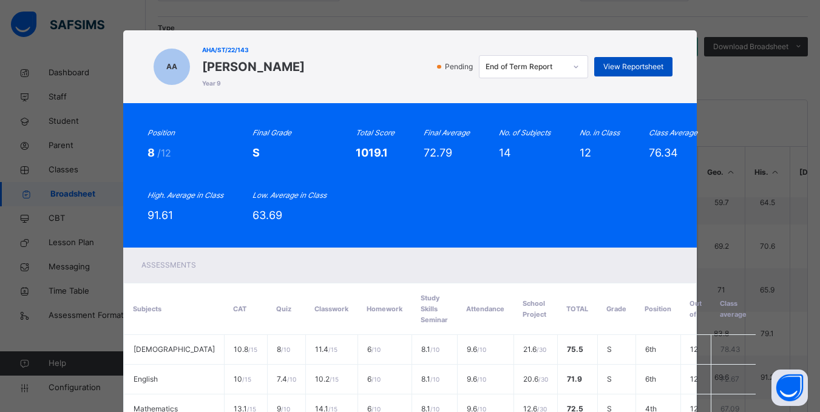
click at [644, 64] on span "View Reportsheet" at bounding box center [634, 66] width 60 height 11
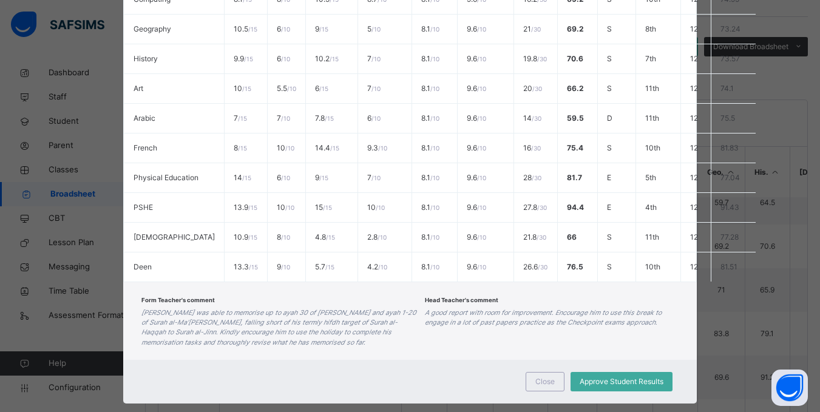
scroll to position [486, 0]
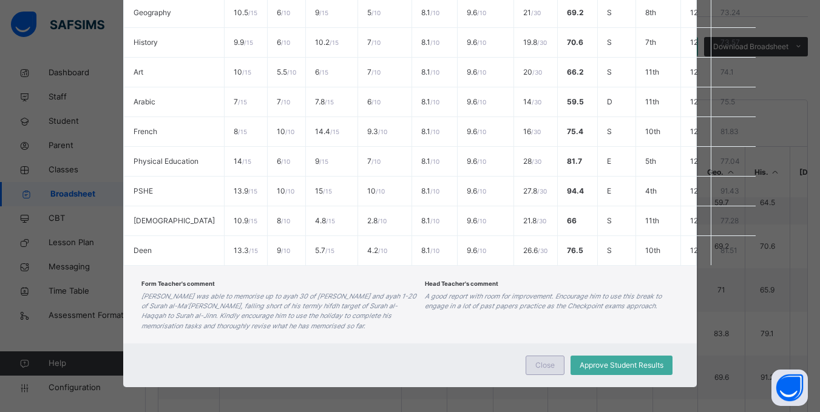
click at [545, 369] on div "Close" at bounding box center [545, 365] width 39 height 19
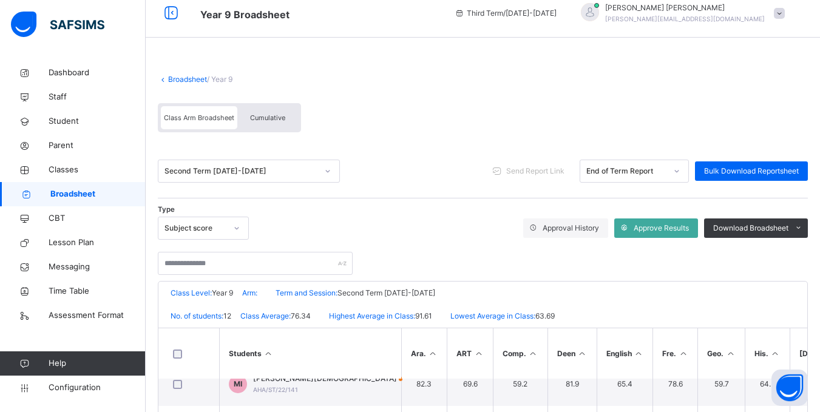
scroll to position [0, 0]
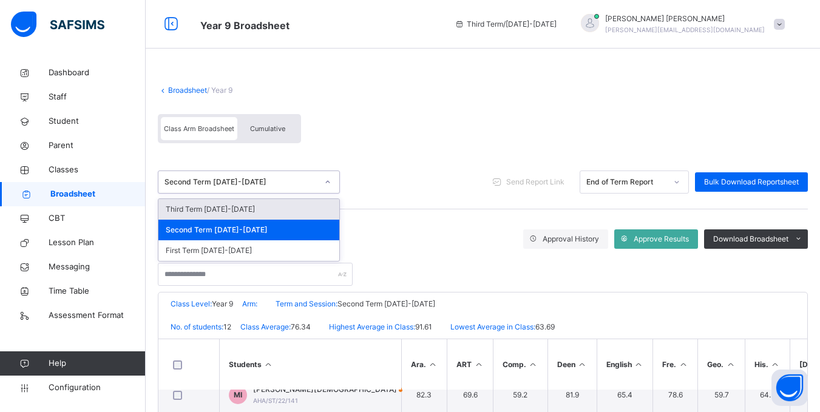
click at [292, 182] on div "Second Term 2024-2025" at bounding box center [241, 182] width 153 height 11
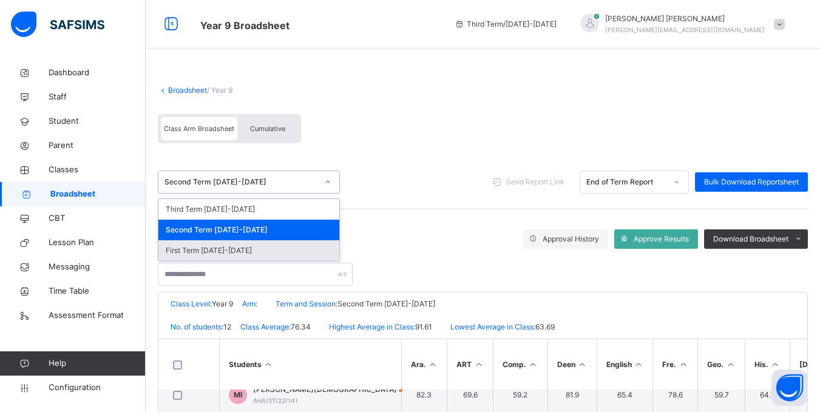
click at [236, 252] on div "First Term 2024-2025" at bounding box center [249, 250] width 181 height 21
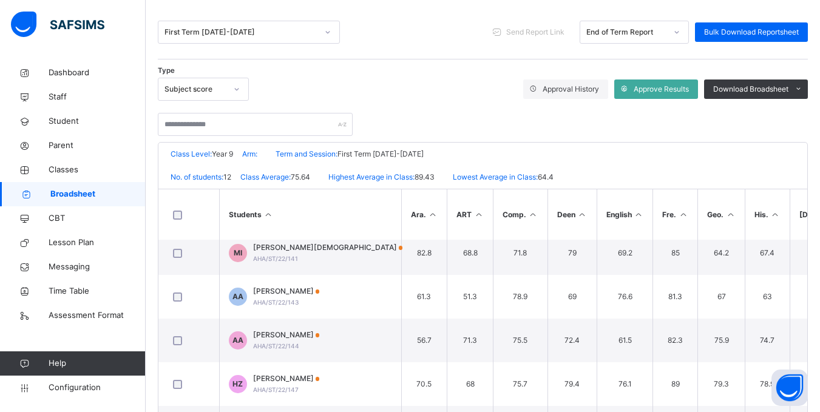
scroll to position [97, 0]
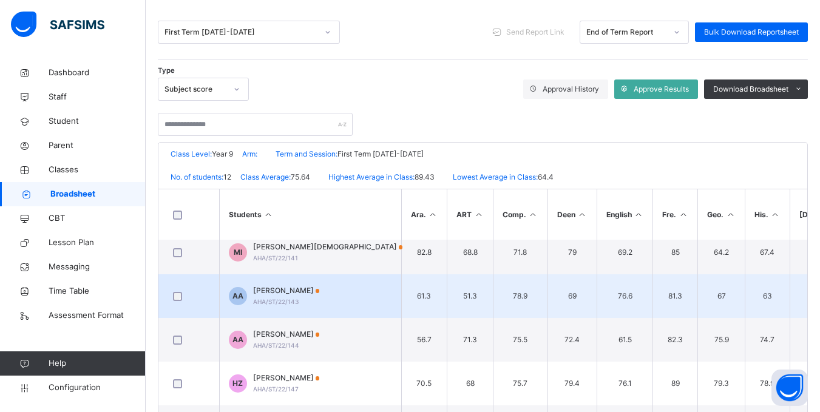
click at [270, 290] on span "Abubakar Sallau Aba-Hurayrata" at bounding box center [286, 290] width 67 height 11
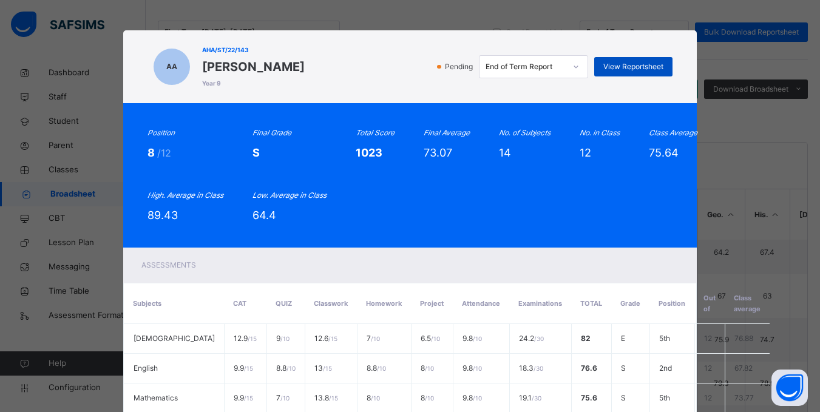
click at [615, 66] on span "View Reportsheet" at bounding box center [634, 66] width 60 height 11
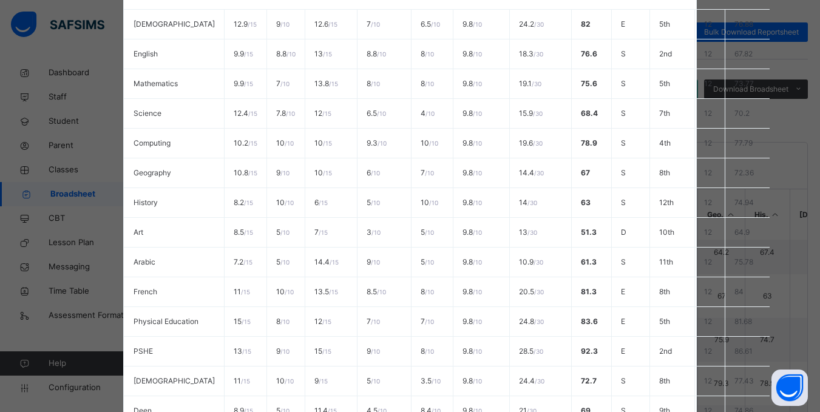
scroll to position [482, 0]
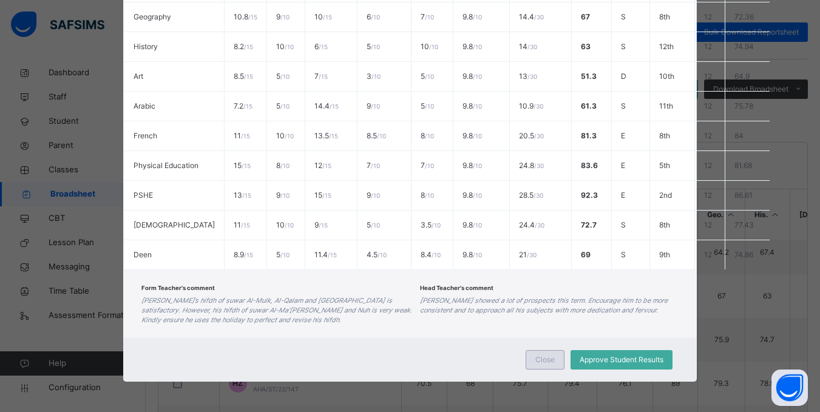
click at [550, 366] on div "Close" at bounding box center [545, 359] width 39 height 19
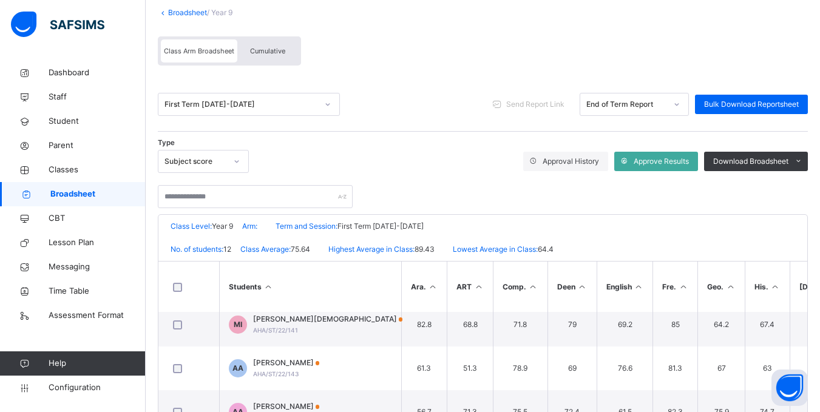
scroll to position [0, 0]
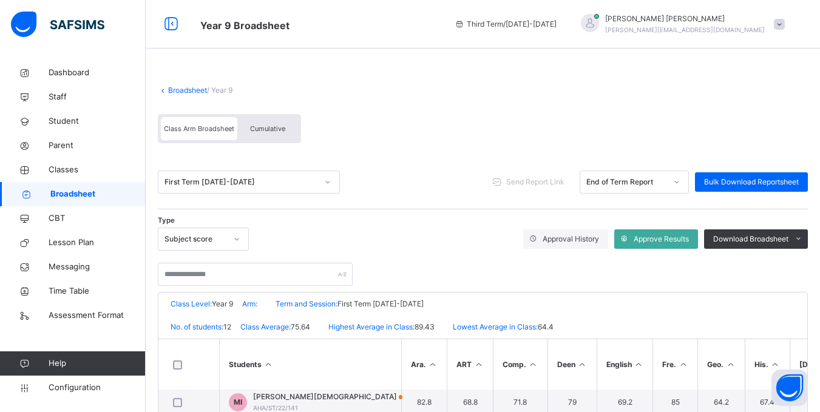
click at [186, 87] on link "Broadsheet" at bounding box center [187, 90] width 39 height 9
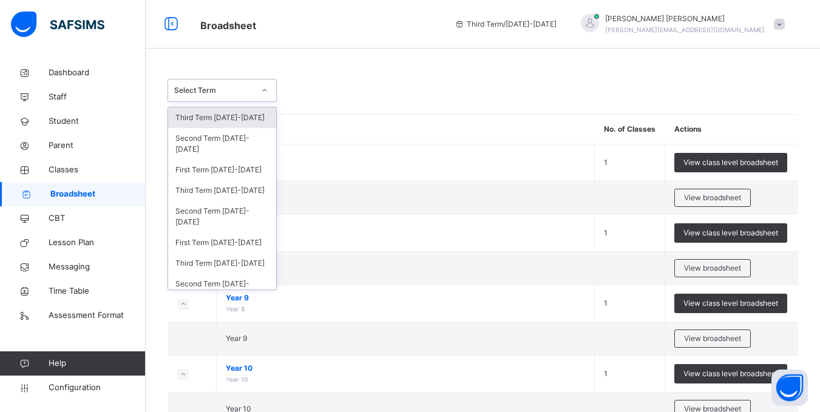
click at [269, 94] on div at bounding box center [264, 90] width 21 height 19
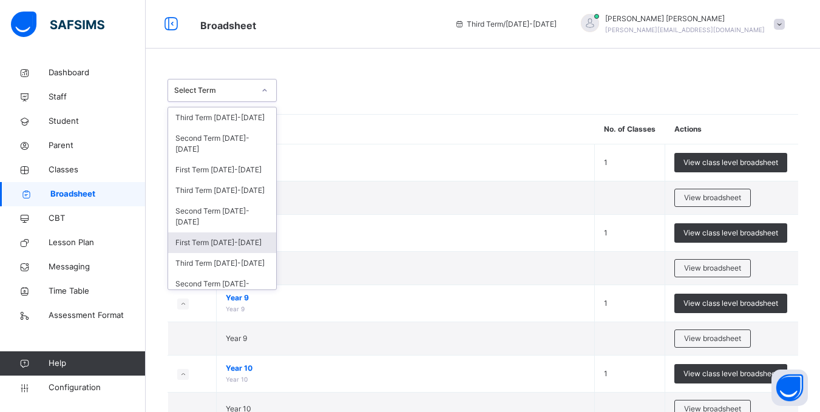
click at [226, 247] on div "First Term 2023-2024" at bounding box center [222, 243] width 108 height 21
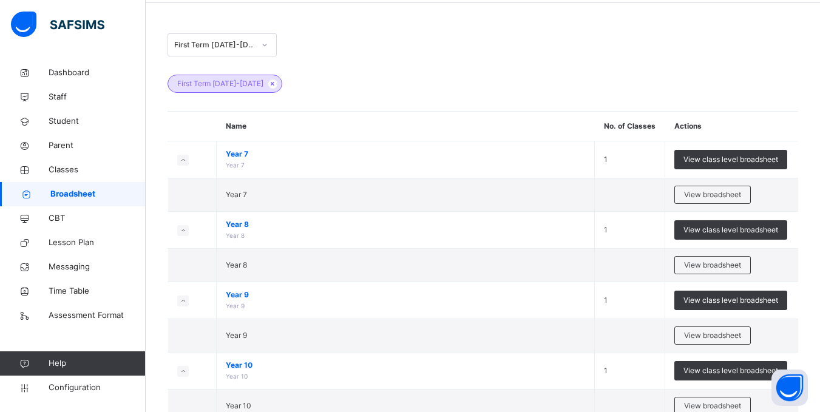
scroll to position [47, 0]
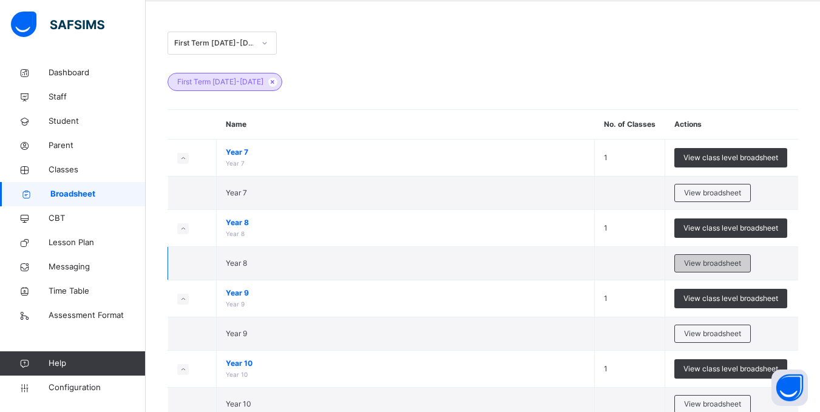
click at [711, 262] on span "View broadsheet" at bounding box center [712, 263] width 57 height 11
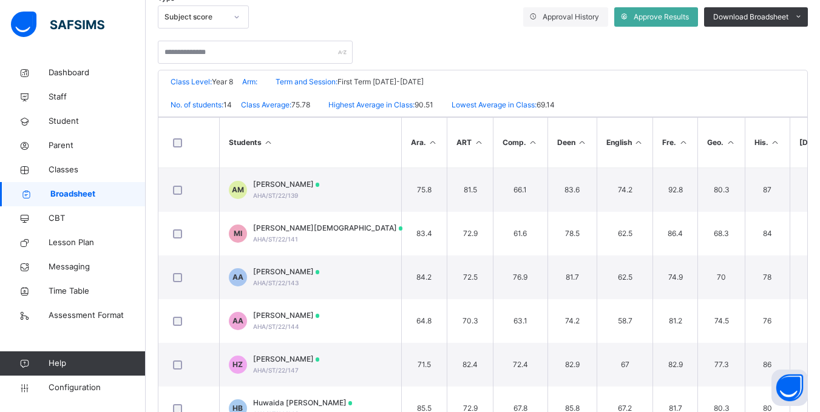
scroll to position [255, 0]
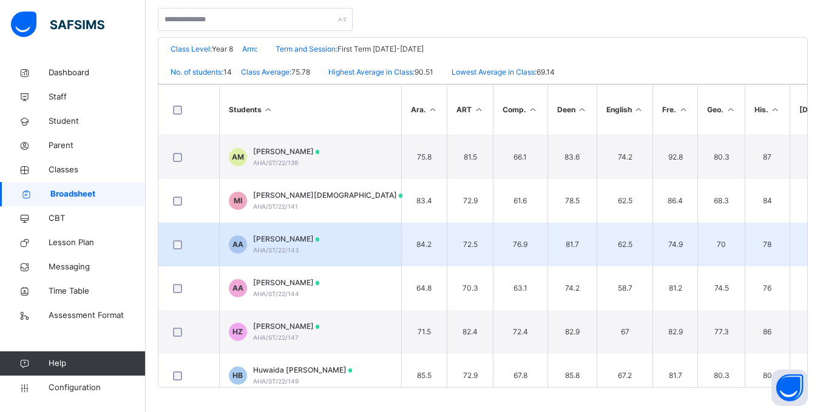
click at [295, 239] on span "Abubakar Sallau Aba-Hurayrata" at bounding box center [286, 239] width 67 height 11
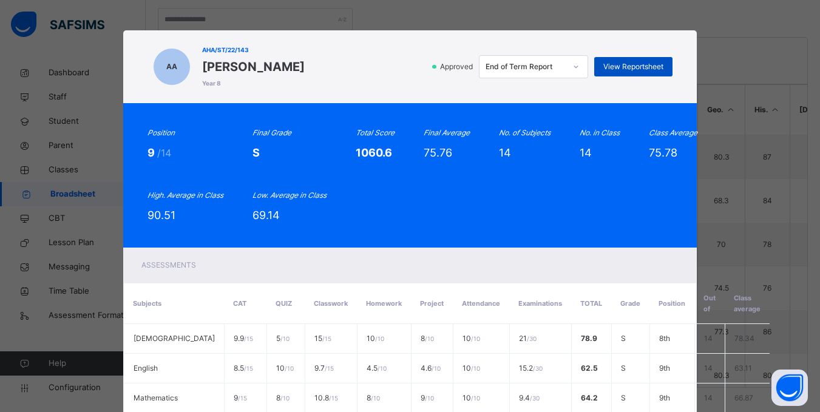
click at [624, 67] on span "View Reportsheet" at bounding box center [634, 66] width 60 height 11
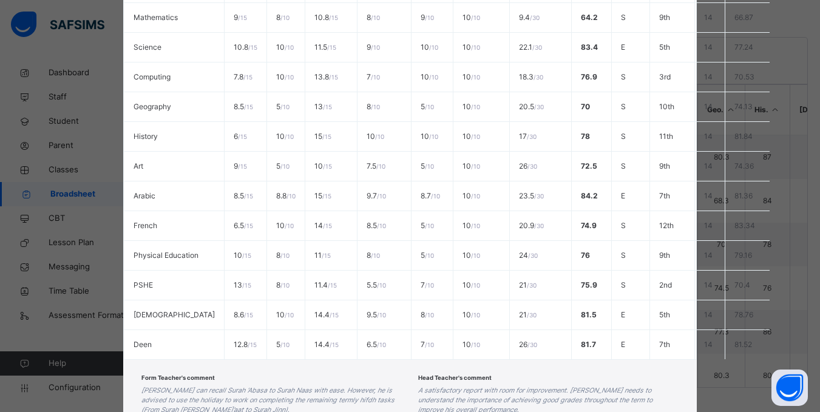
scroll to position [482, 0]
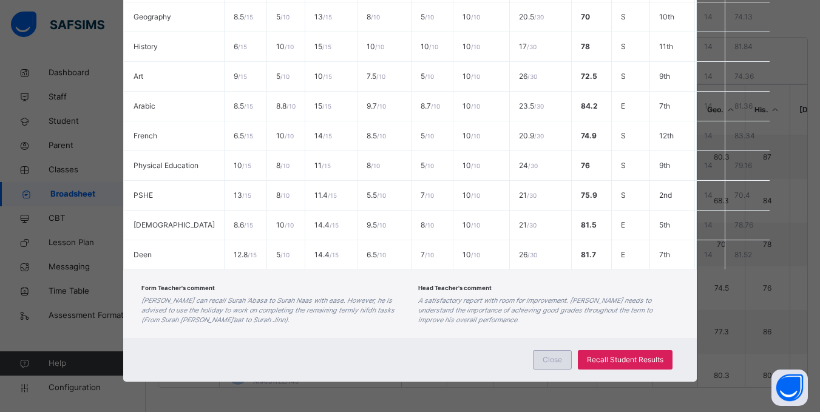
click at [554, 364] on span "Close" at bounding box center [552, 360] width 19 height 11
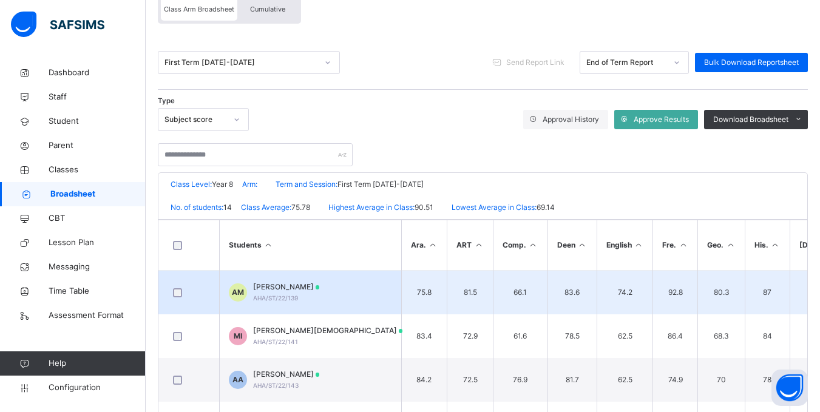
scroll to position [93, 0]
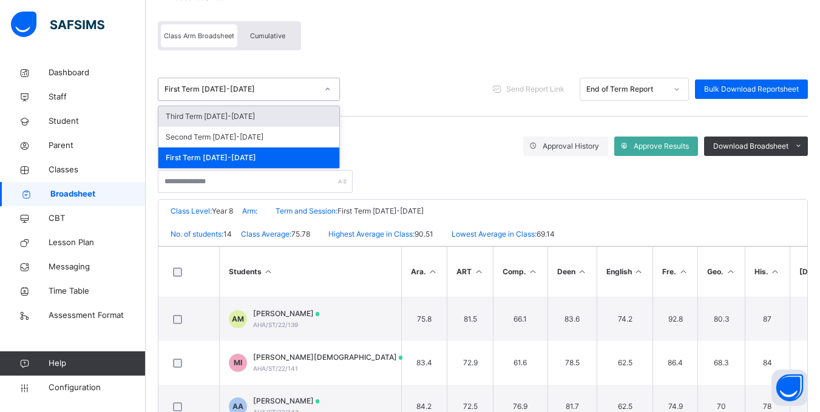
click at [331, 94] on icon at bounding box center [327, 89] width 7 height 12
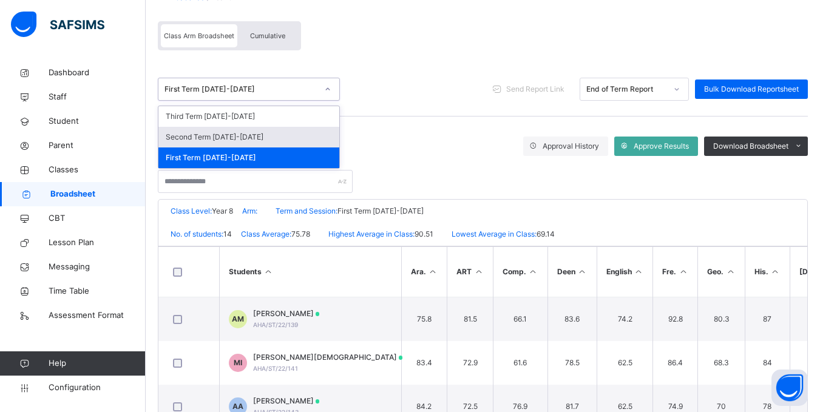
click at [303, 134] on div "Second Term 2023-2024" at bounding box center [249, 137] width 181 height 21
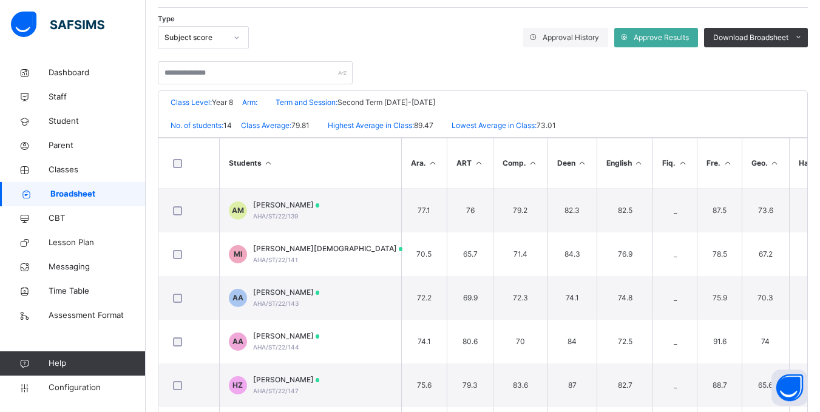
scroll to position [202, 0]
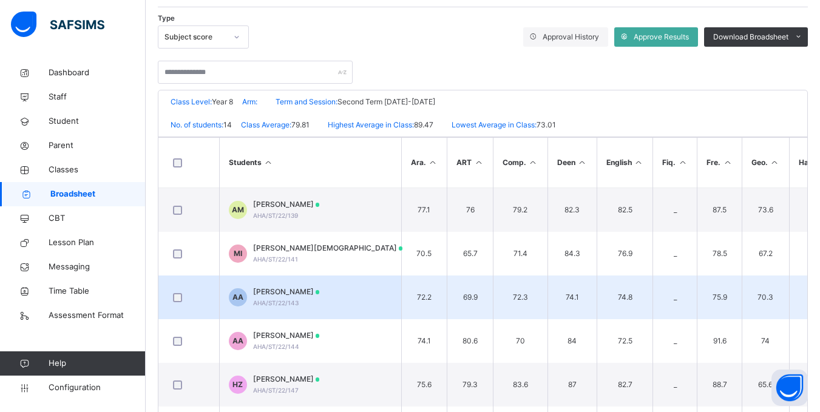
click at [320, 307] on div "Abubakar Sallau Aba-Hurayrata AHA/ST/22/143" at bounding box center [286, 298] width 67 height 22
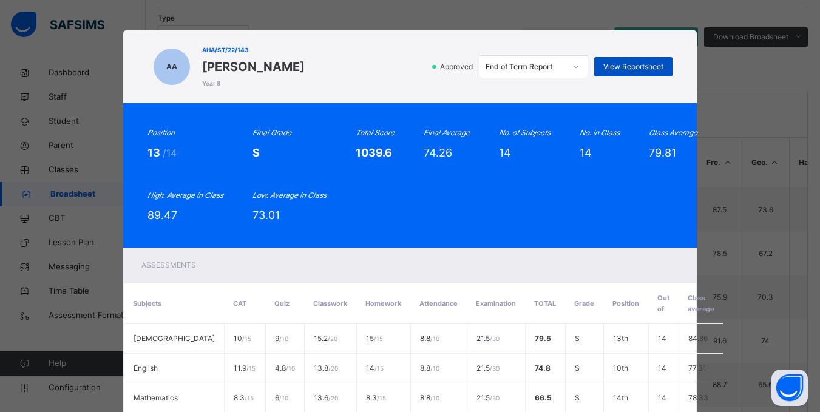
click at [627, 63] on span "View Reportsheet" at bounding box center [634, 66] width 60 height 11
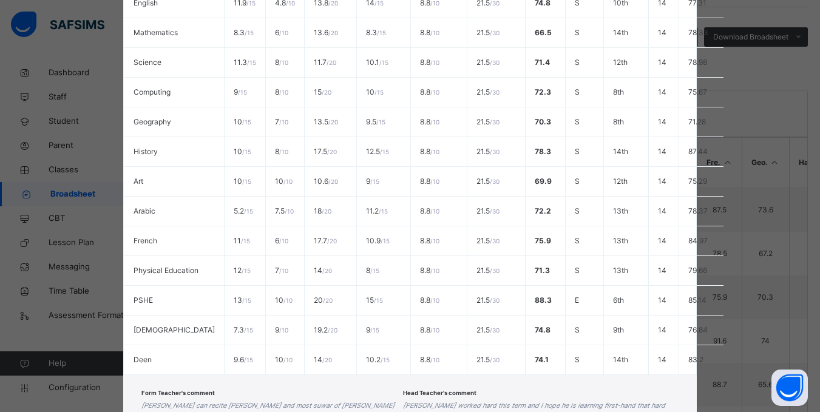
scroll to position [482, 0]
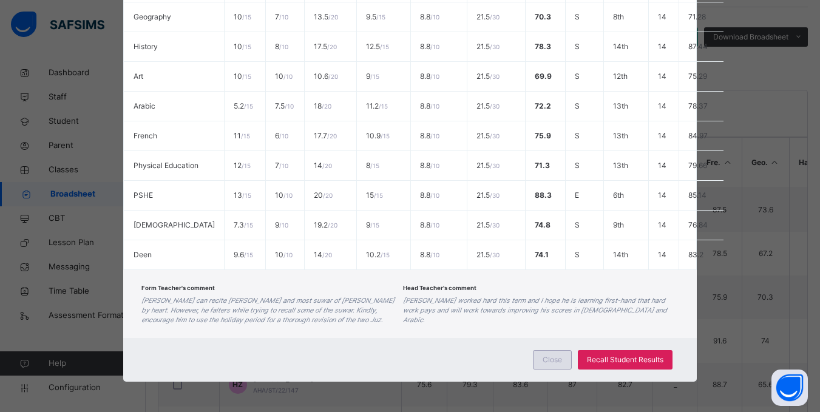
click at [559, 364] on span "Close" at bounding box center [552, 360] width 19 height 11
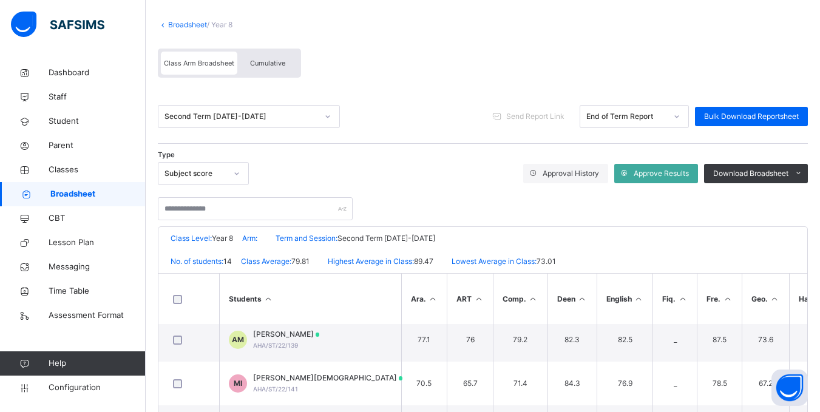
scroll to position [64, 0]
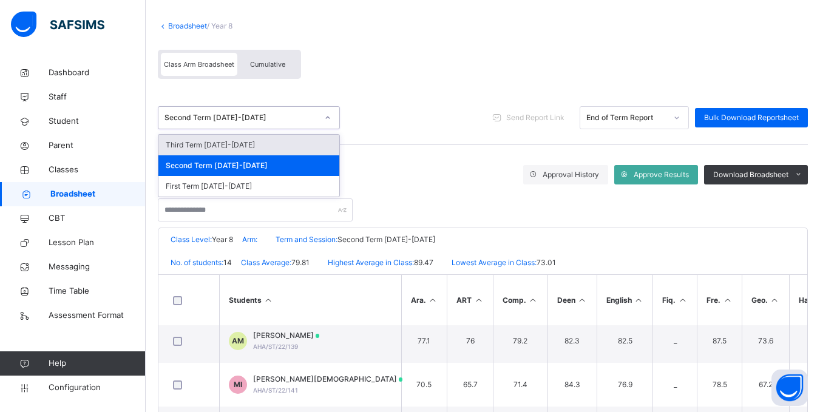
click at [272, 118] on div "Second Term 2023-2024" at bounding box center [241, 117] width 153 height 11
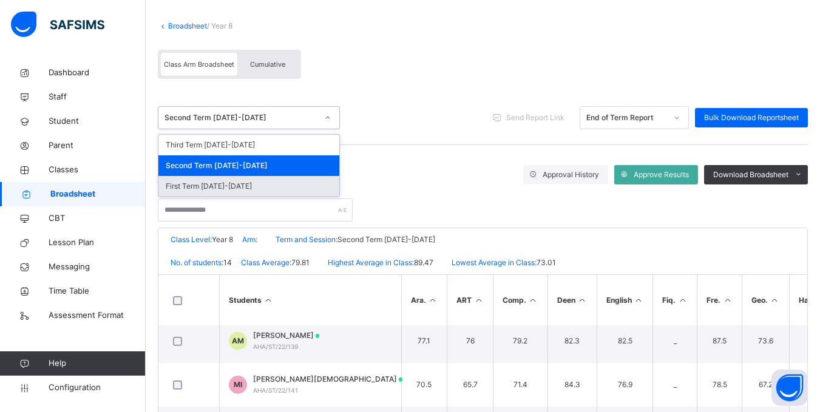
click at [231, 194] on div "First Term 2023-2024" at bounding box center [249, 186] width 181 height 21
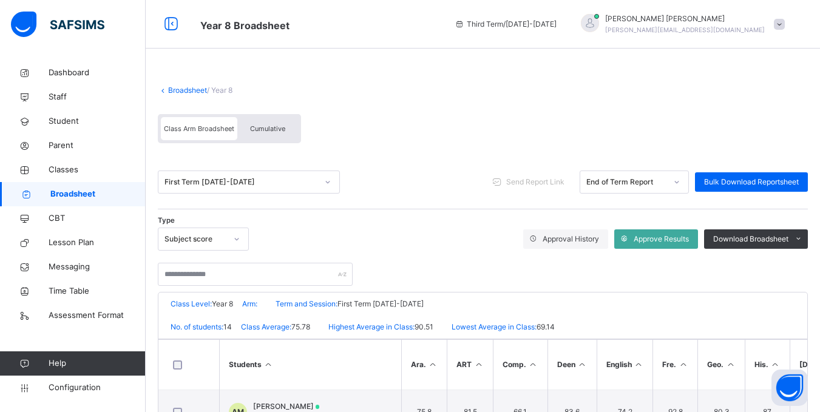
scroll to position [255, 0]
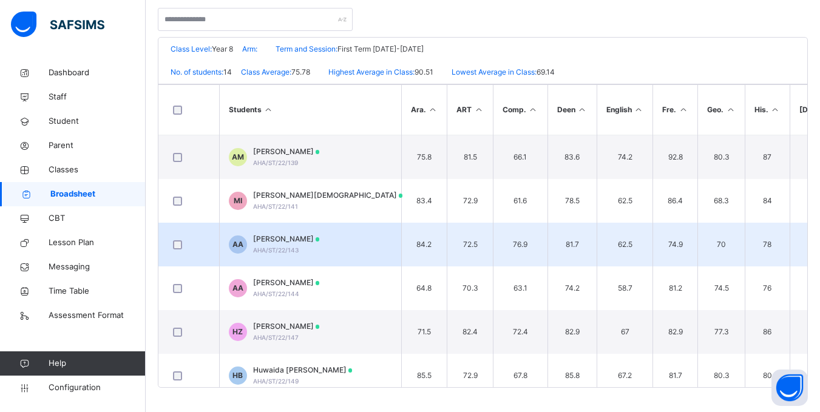
click at [318, 235] on span "Abubakar Sallau Aba-Hurayrata" at bounding box center [286, 239] width 67 height 11
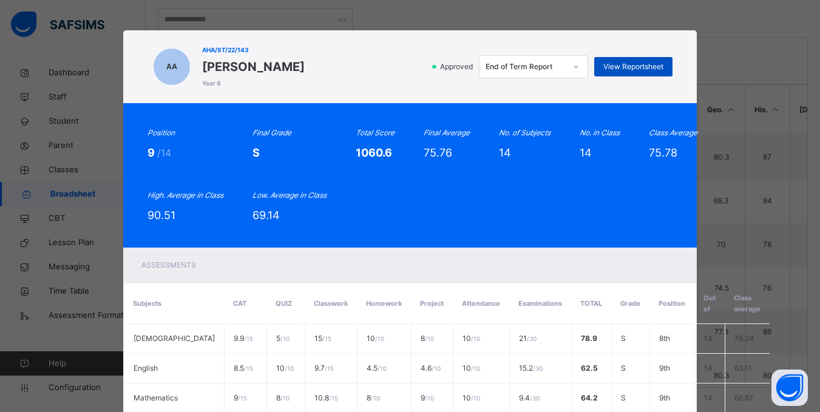
click at [629, 69] on span "View Reportsheet" at bounding box center [634, 66] width 60 height 11
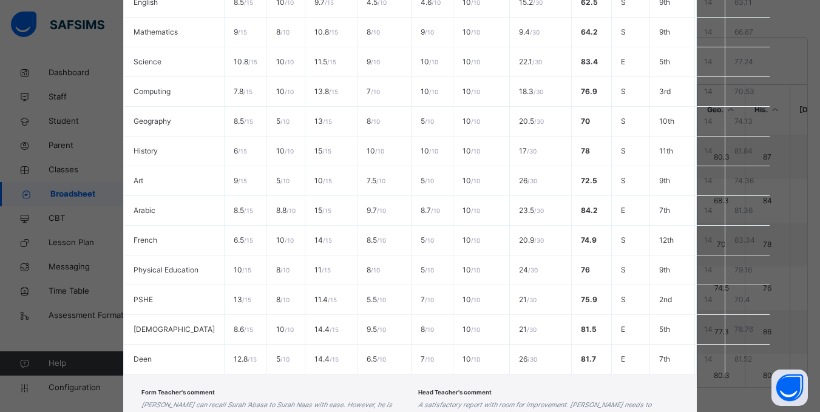
scroll to position [482, 0]
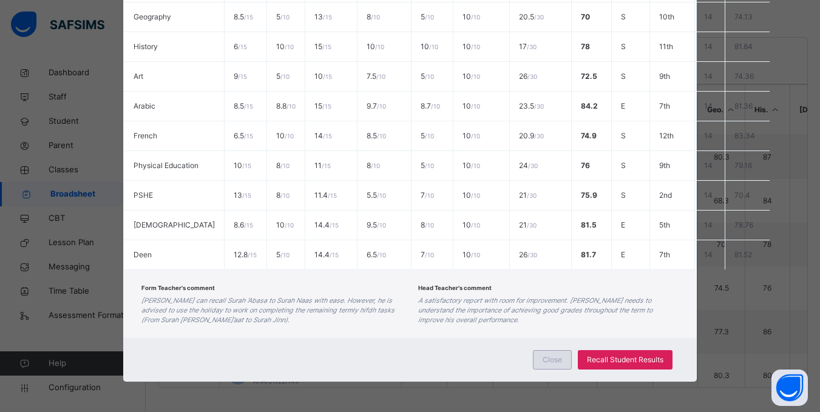
click at [548, 358] on span "Close" at bounding box center [552, 360] width 19 height 11
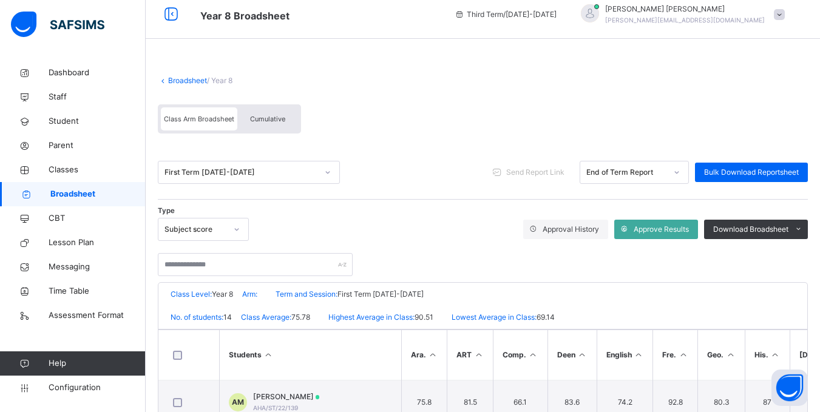
scroll to position [0, 0]
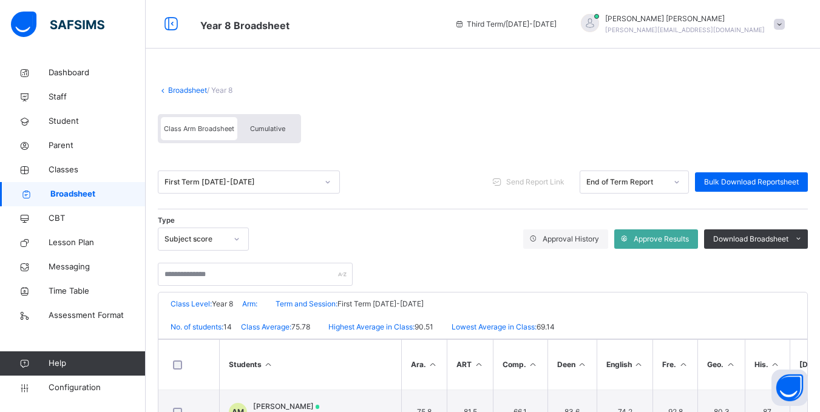
click at [188, 89] on link "Broadsheet" at bounding box center [187, 90] width 39 height 9
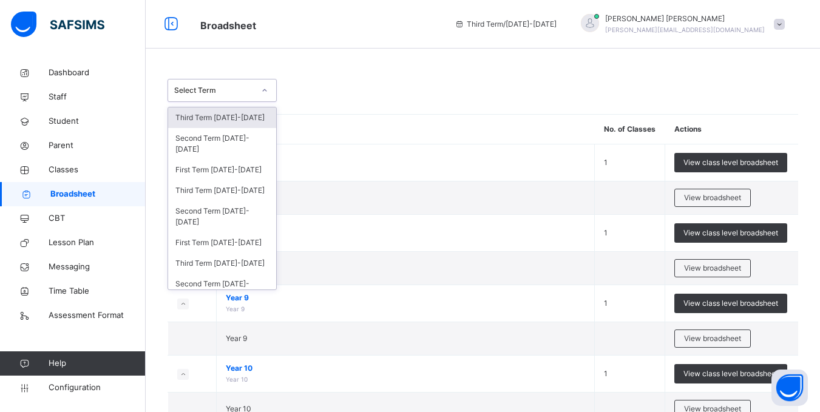
click at [264, 85] on icon at bounding box center [264, 90] width 7 height 12
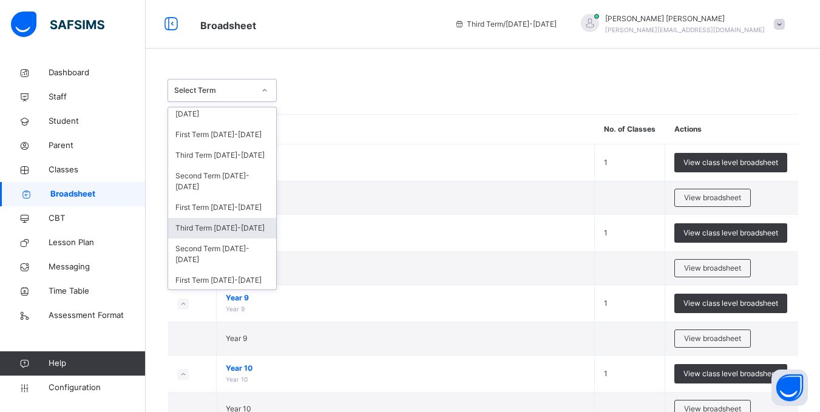
scroll to position [36, 0]
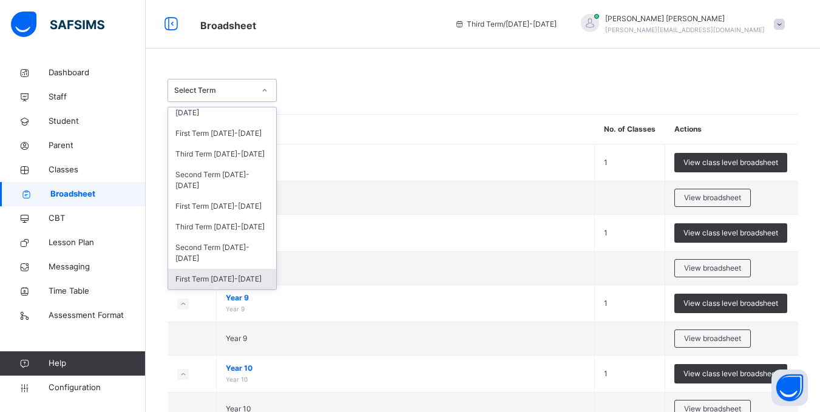
click at [221, 278] on div "First Term 2022-2023" at bounding box center [222, 279] width 108 height 21
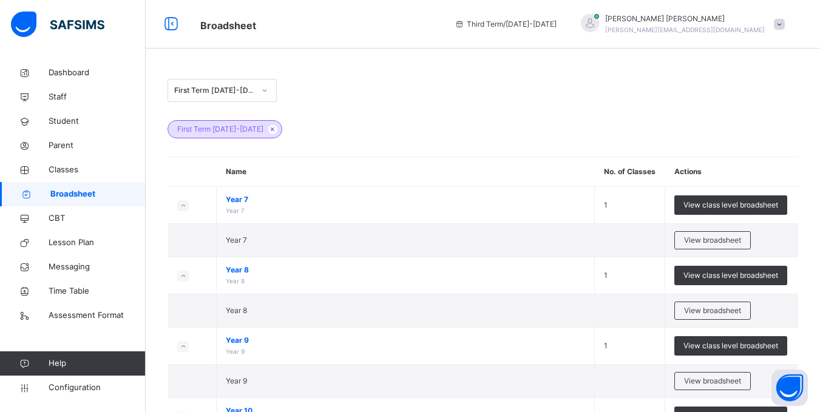
scroll to position [13, 0]
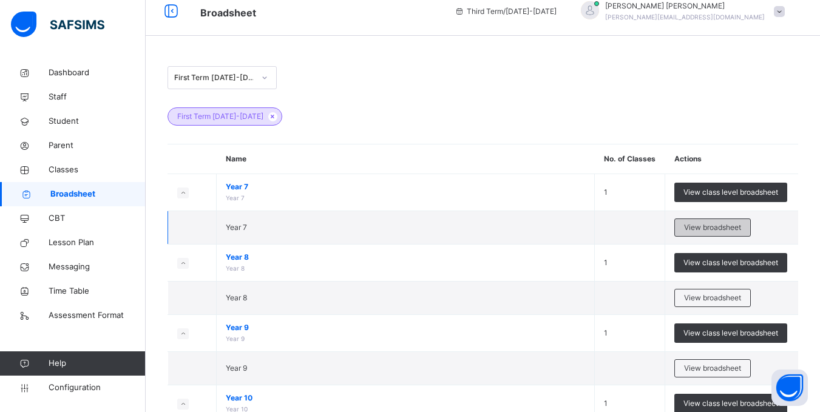
click at [706, 222] on div "View broadsheet" at bounding box center [713, 228] width 77 height 18
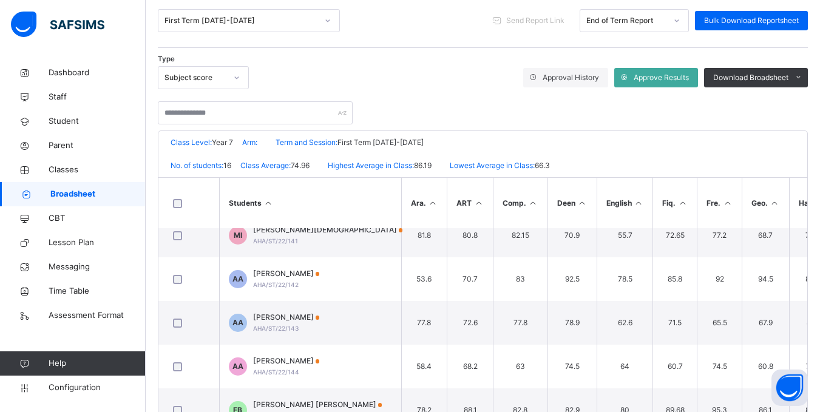
scroll to position [103, 0]
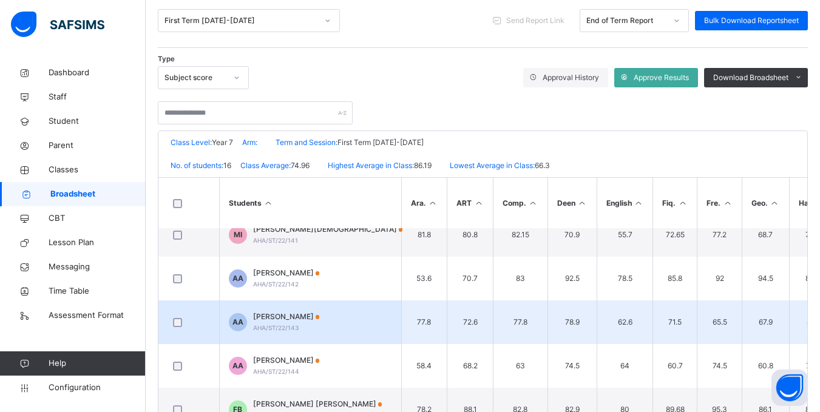
click at [319, 321] on span "Abubakar Sallau Aba-Hurayrata" at bounding box center [286, 317] width 67 height 11
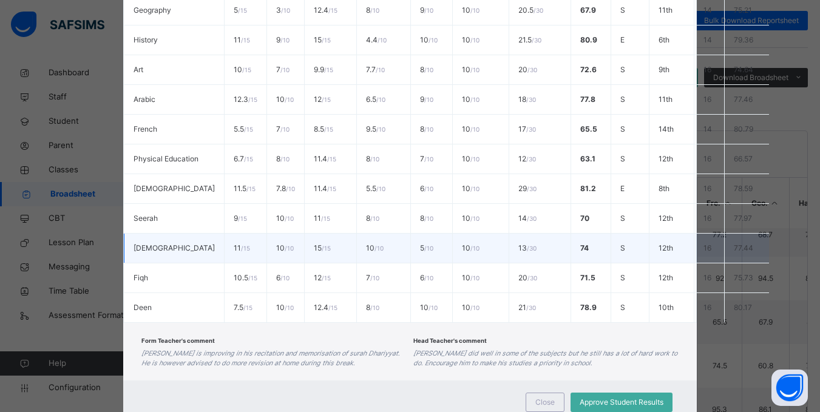
scroll to position [531, 0]
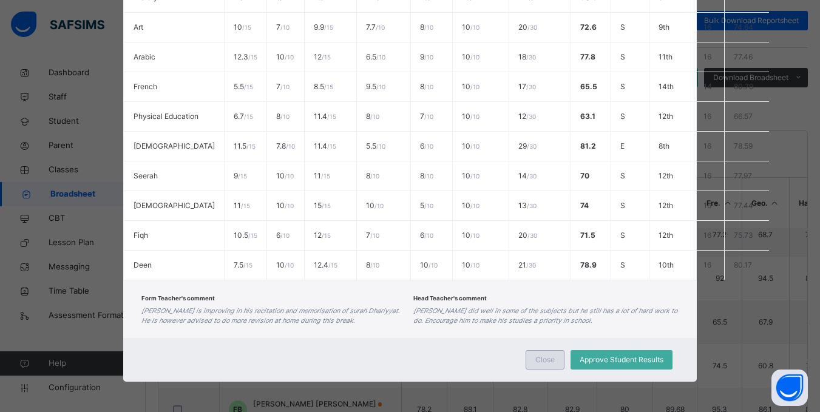
click at [539, 360] on span "Close" at bounding box center [545, 360] width 19 height 11
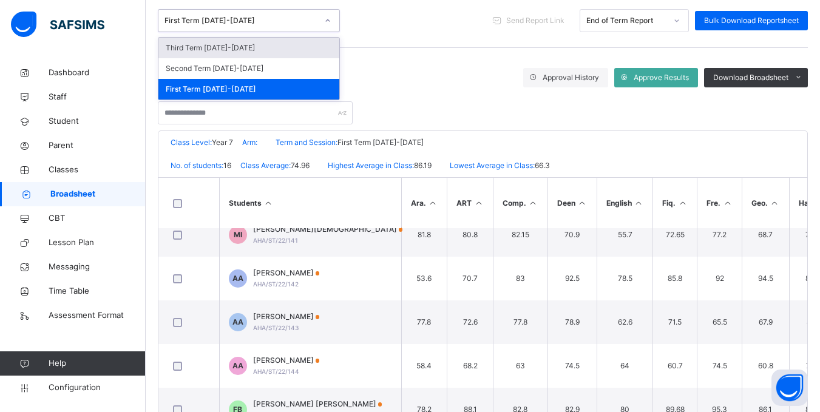
click at [330, 23] on icon at bounding box center [327, 21] width 7 height 12
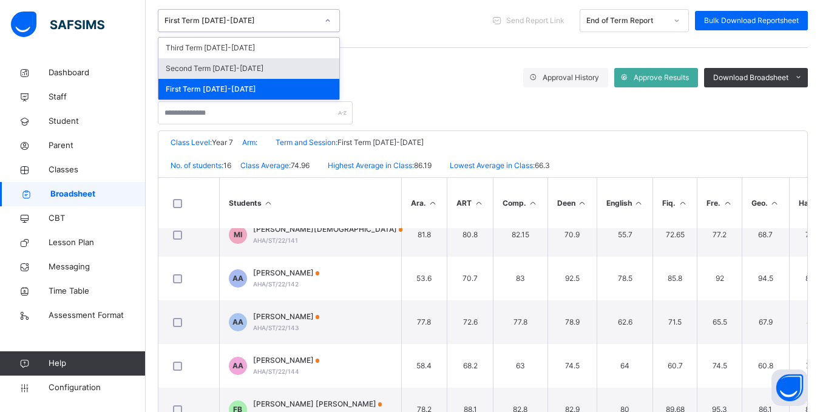
click at [303, 67] on div "Second Term 2022-2023" at bounding box center [249, 68] width 181 height 21
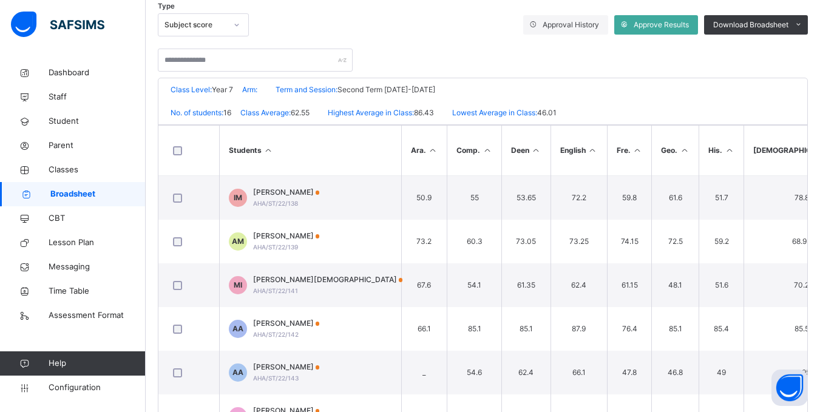
scroll to position [215, 0]
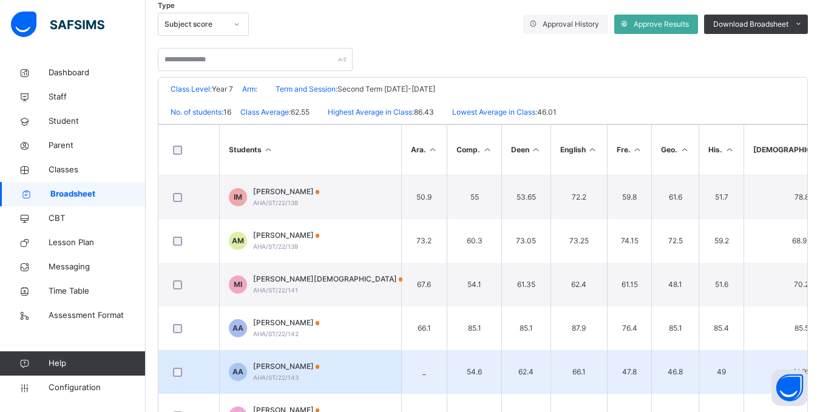
click at [320, 369] on span "Abubakar Sallau Aba-Hurayrata" at bounding box center [286, 366] width 67 height 11
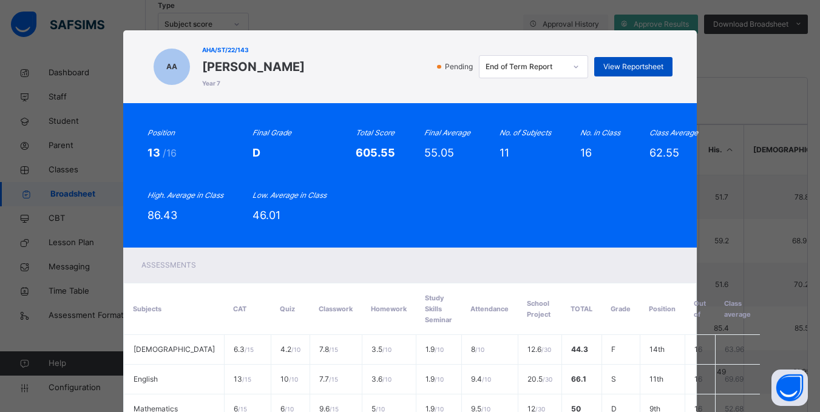
click at [635, 67] on span "View Reportsheet" at bounding box center [634, 66] width 60 height 11
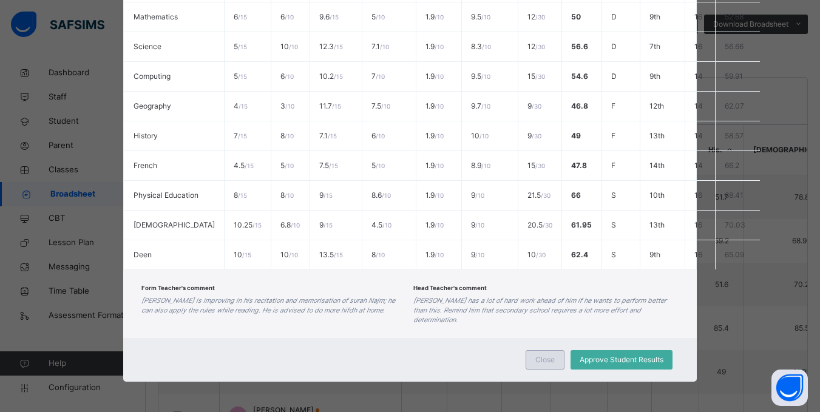
click at [536, 366] on span "Close" at bounding box center [545, 360] width 19 height 11
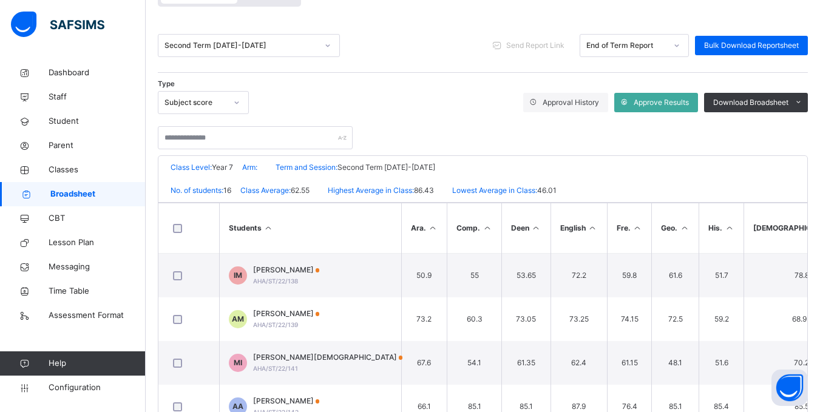
scroll to position [136, 0]
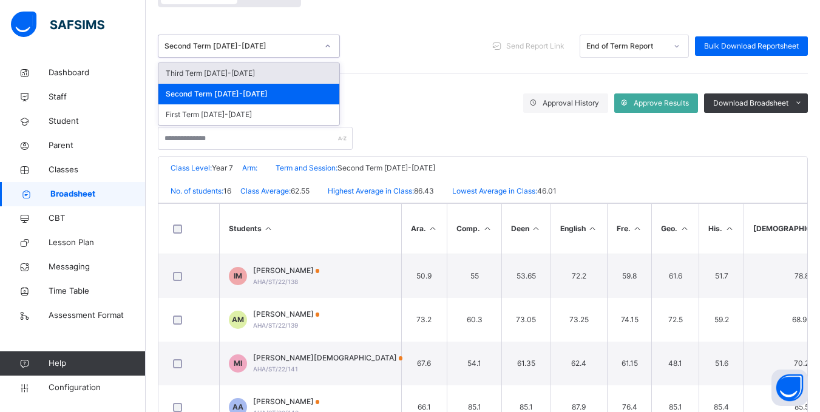
click at [286, 42] on div "Second Term 2022-2023" at bounding box center [241, 46] width 153 height 11
click at [273, 72] on div "Third Term 2022-2023" at bounding box center [249, 73] width 181 height 21
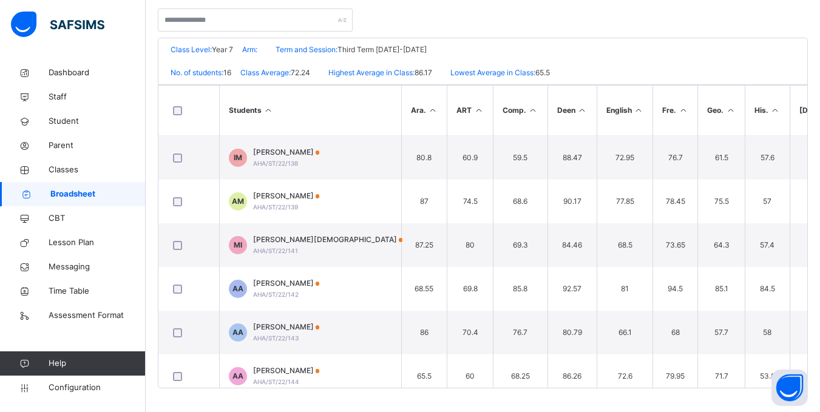
scroll to position [255, 0]
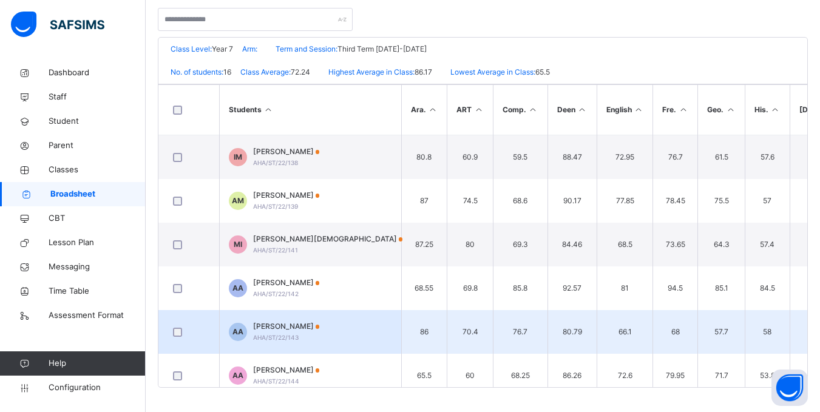
click at [320, 330] on span "Abubakar Sallau Aba-Hurayrata" at bounding box center [286, 326] width 67 height 11
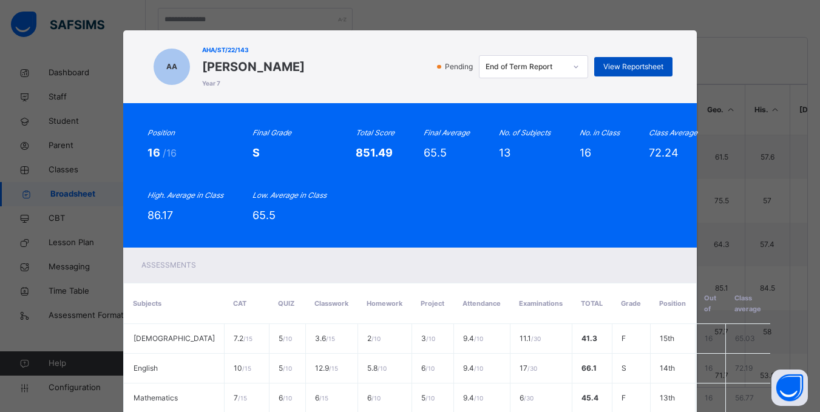
click at [631, 61] on div "View Reportsheet" at bounding box center [634, 66] width 78 height 19
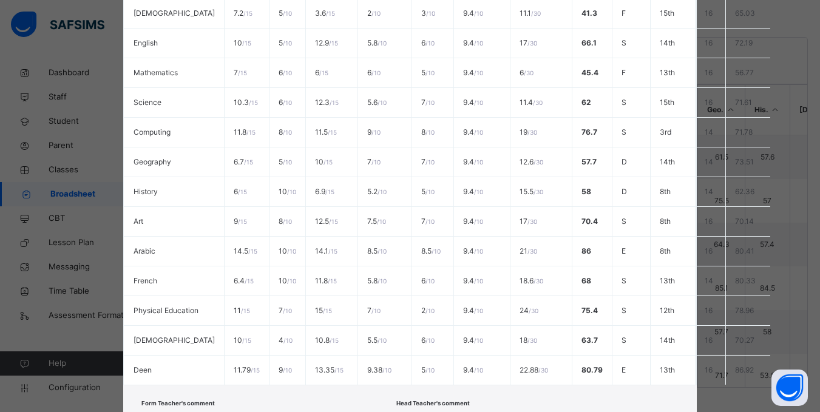
scroll to position [462, 0]
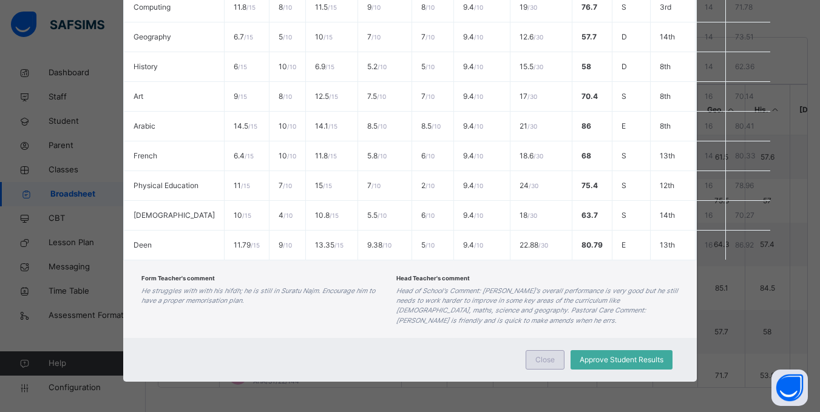
click at [539, 361] on span "Close" at bounding box center [545, 360] width 19 height 11
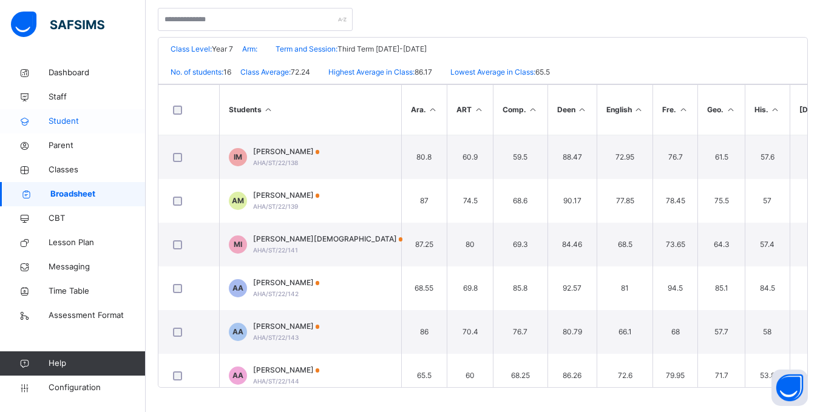
click at [62, 122] on span "Student" at bounding box center [97, 121] width 97 height 12
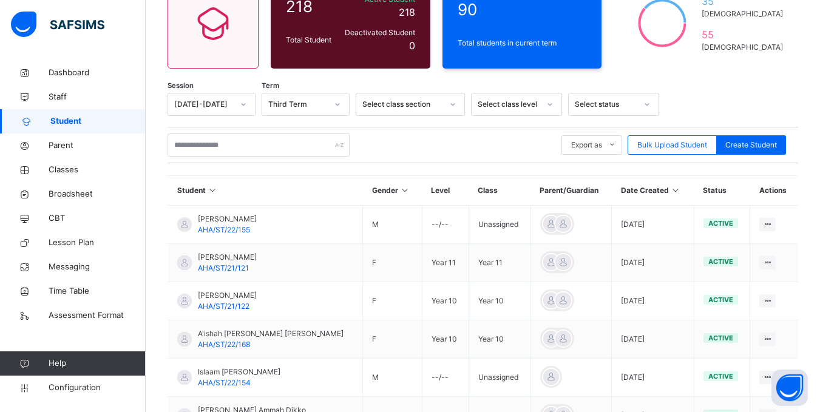
scroll to position [255, 0]
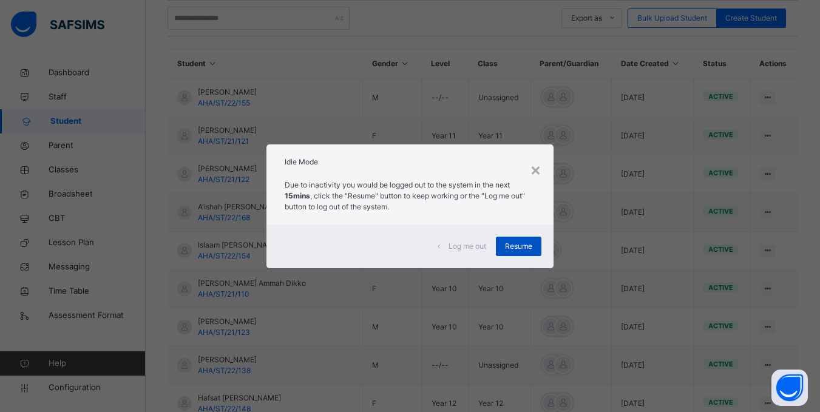
click at [531, 242] on span "Resume" at bounding box center [518, 246] width 27 height 11
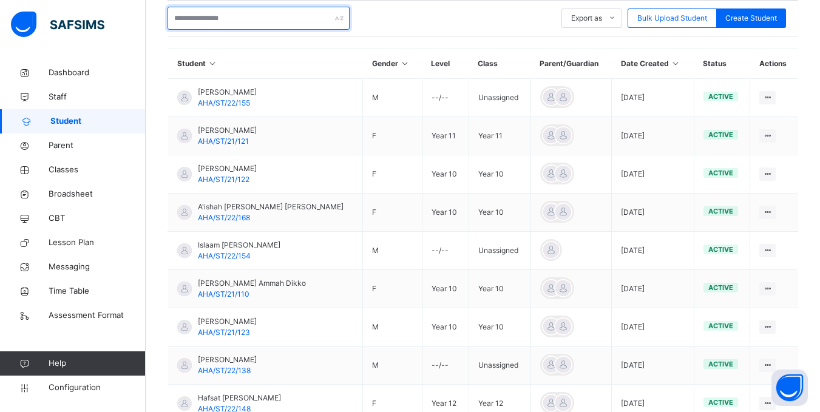
click at [249, 19] on input "text" at bounding box center [259, 18] width 182 height 23
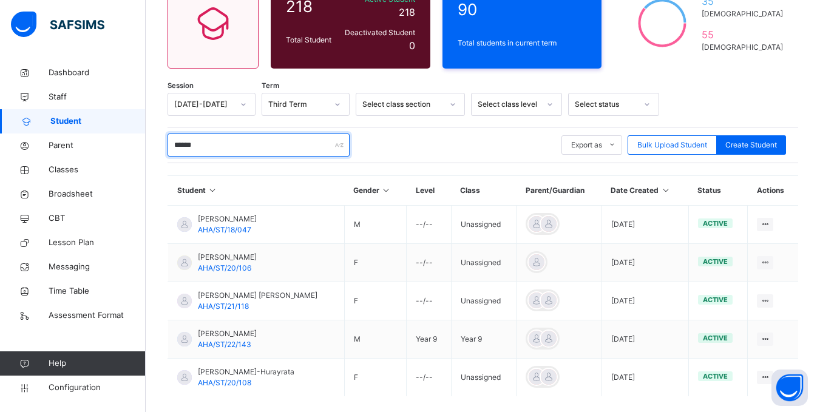
scroll to position [186, 0]
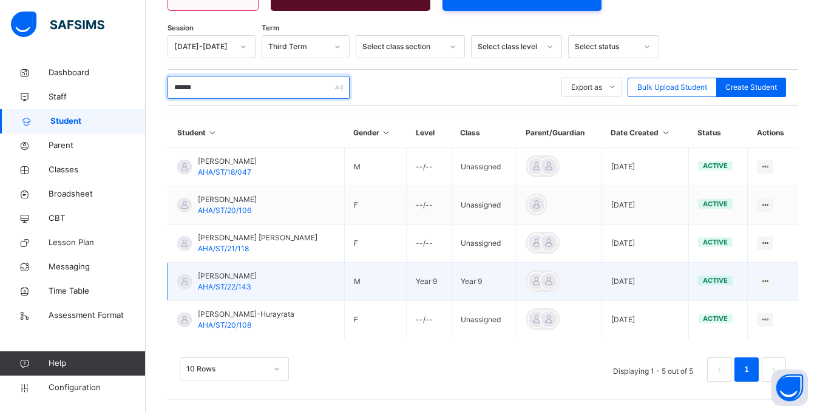
type input "******"
click at [257, 275] on span "Abubakar Sallau Aba-Hurayrata" at bounding box center [227, 276] width 59 height 11
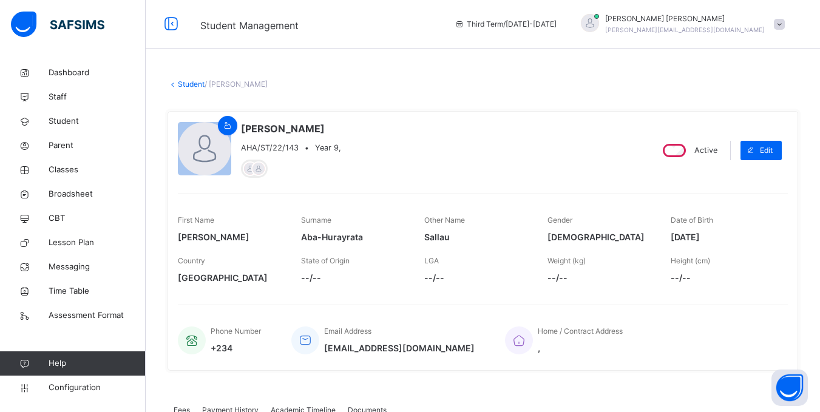
click at [523, 110] on div "Abubakar Sallau Aba-Hurayrata AHA/ST/22/143 • Year 9, Active Edit First Name Ab…" at bounding box center [483, 241] width 631 height 278
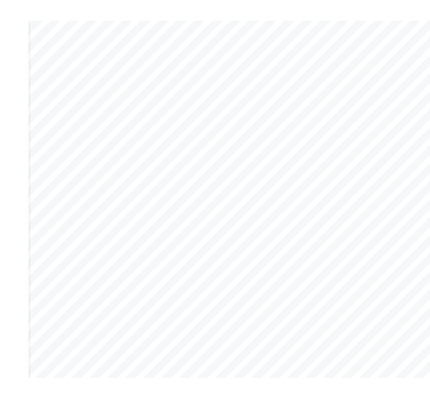
scroll to position [126, 0]
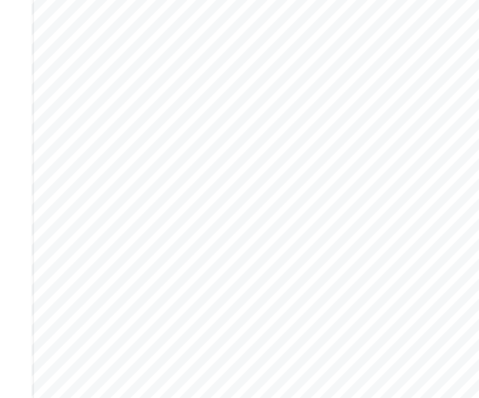
click at [189, 121] on div "A l - H i d a a y a h A c a d e m y Motto: Aspire. Act. Achieve Address: 7, Cle…" at bounding box center [273, 297] width 483 height 626
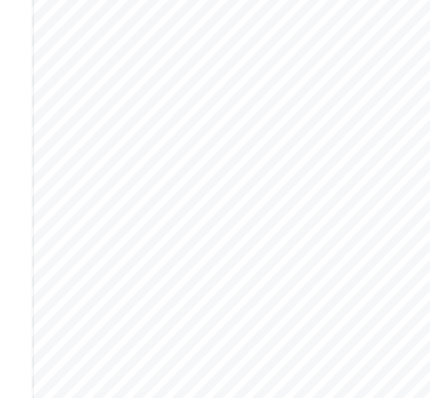
scroll to position [155, 0]
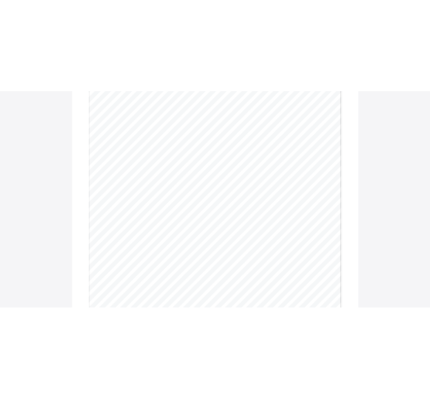
scroll to position [144, 0]
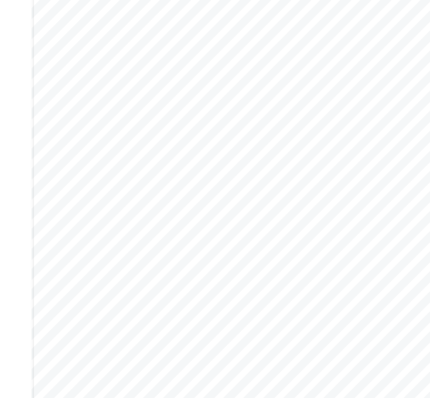
scroll to position [163, 0]
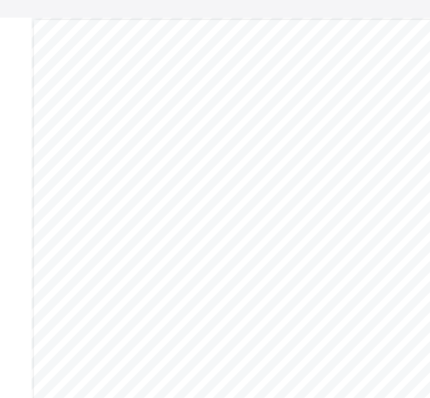
scroll to position [94, 0]
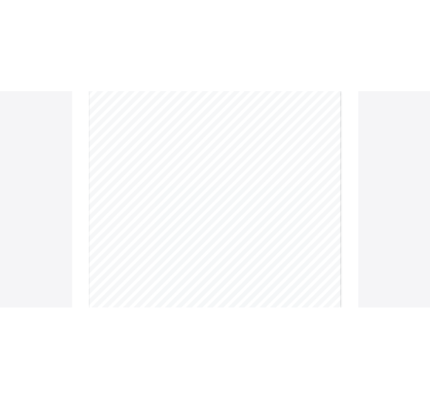
scroll to position [114, 0]
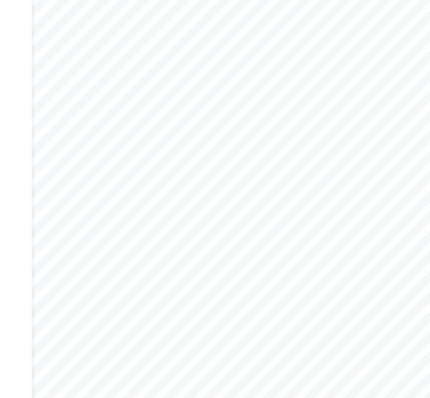
scroll to position [144, 0]
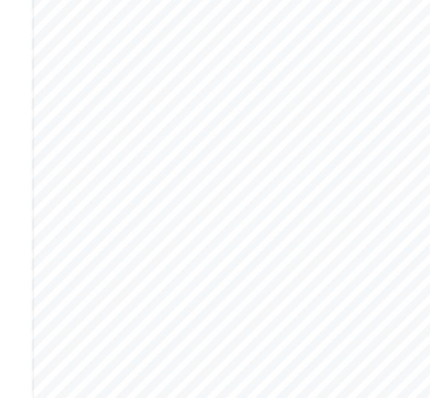
scroll to position [132, 0]
